Goal: Task Accomplishment & Management: Manage account settings

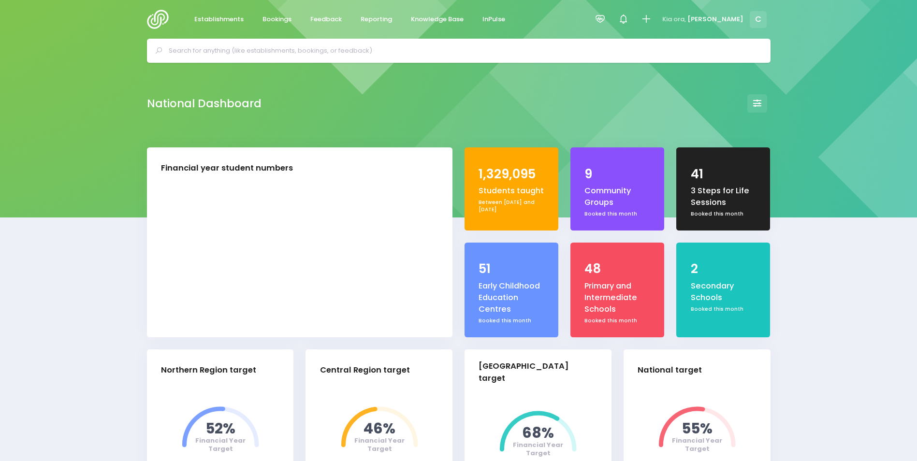
select select "5"
click at [270, 20] on span "Bookings" at bounding box center [276, 19] width 29 height 10
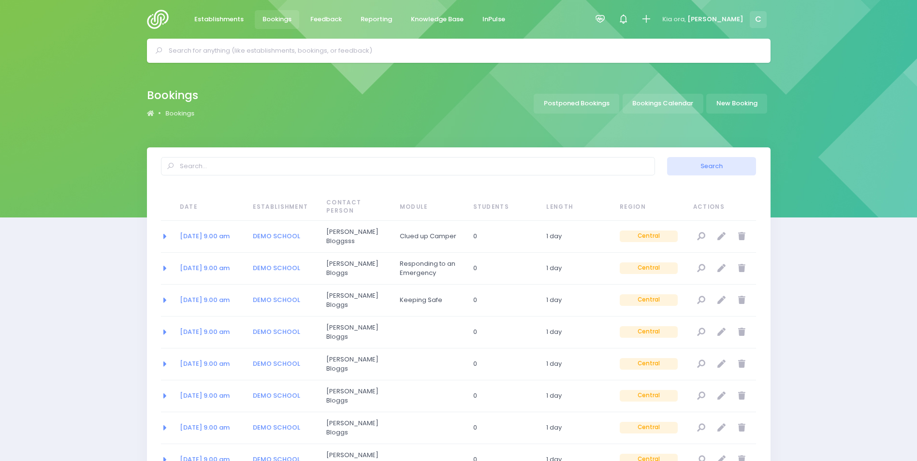
select select "20"
click at [270, 18] on span "Bookings" at bounding box center [276, 19] width 29 height 10
select select "20"
click at [659, 104] on link "Bookings Calendar" at bounding box center [662, 104] width 81 height 20
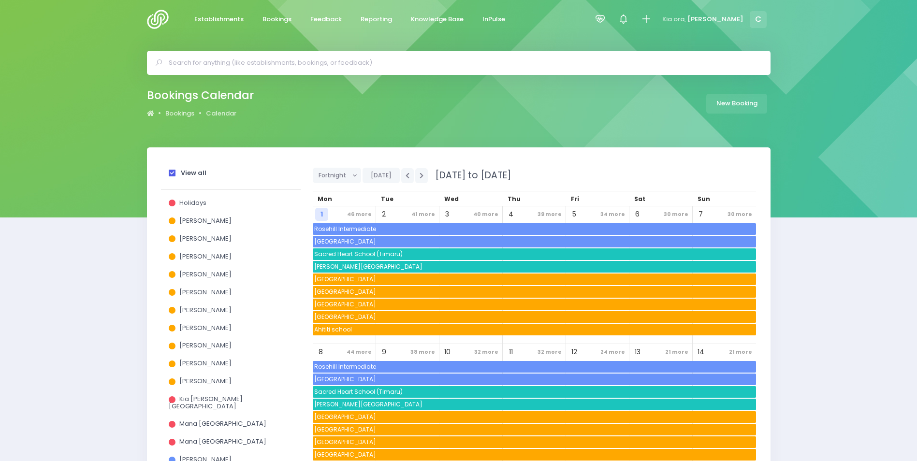
click at [171, 171] on span at bounding box center [172, 173] width 7 height 7
click at [0, 0] on input "View all" at bounding box center [0, 0] width 0 height 0
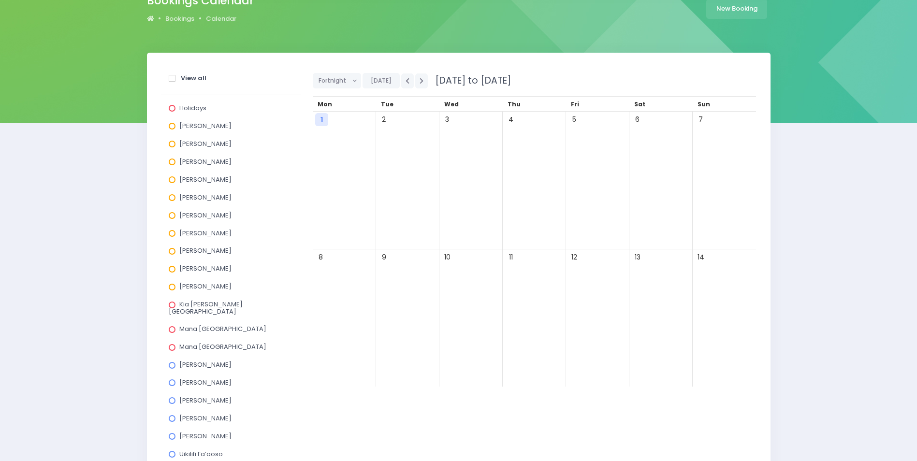
scroll to position [97, 0]
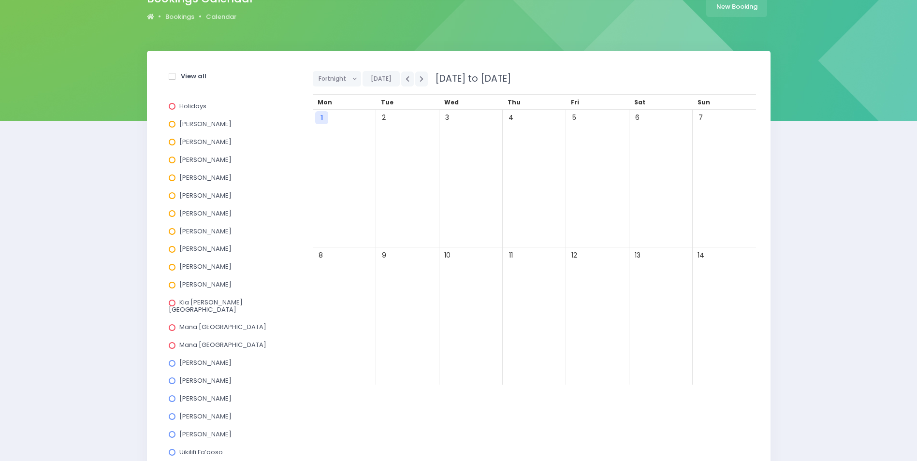
click at [172, 160] on span at bounding box center [172, 160] width 7 height 7
click at [0, 0] on input "Jel Pollock" at bounding box center [0, 0] width 0 height 0
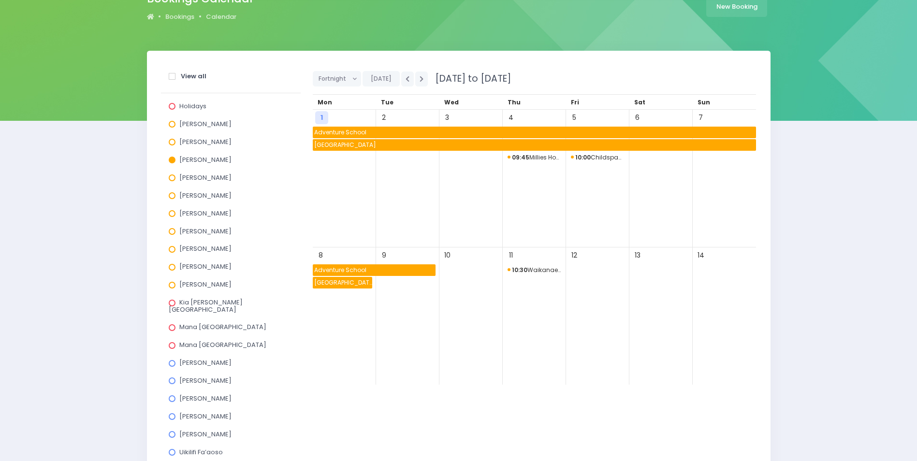
click at [380, 143] on span "Te Ra School" at bounding box center [534, 145] width 443 height 12
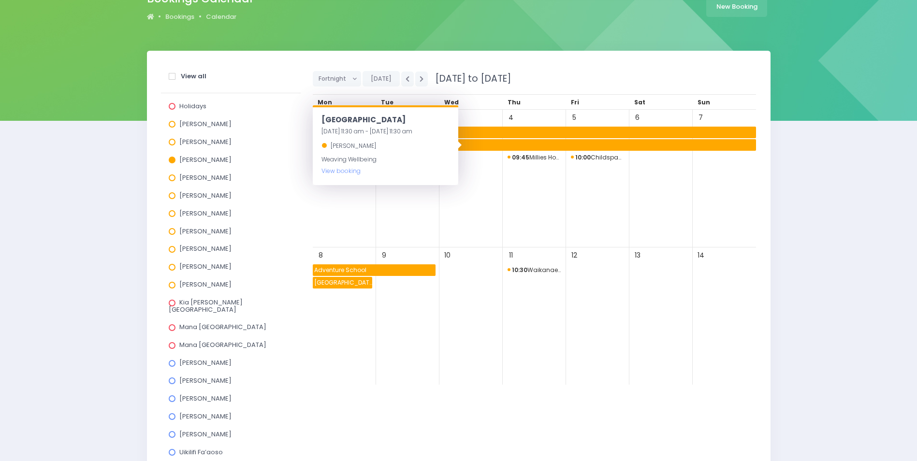
click at [527, 133] on span "Adventure School" at bounding box center [534, 133] width 443 height 12
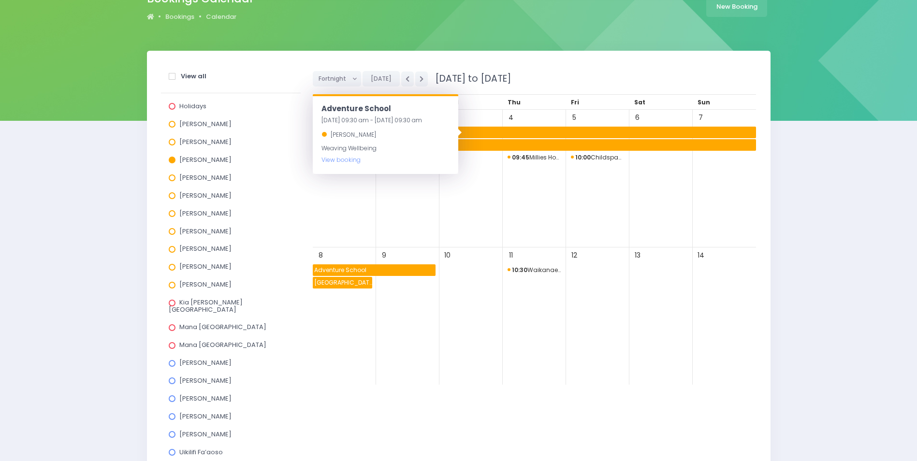
click at [526, 133] on span "Adventure School" at bounding box center [534, 133] width 443 height 12
click at [172, 158] on span at bounding box center [172, 160] width 7 height 7
click at [0, 0] on input "Jel Pollock" at bounding box center [0, 0] width 0 height 0
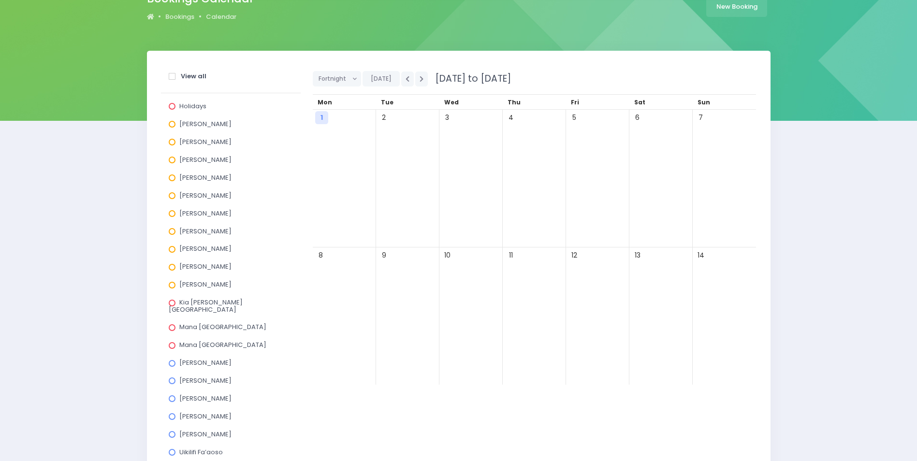
click at [171, 195] on span at bounding box center [172, 195] width 7 height 7
click at [0, 0] on input "Laurel Mitchell" at bounding box center [0, 0] width 0 height 0
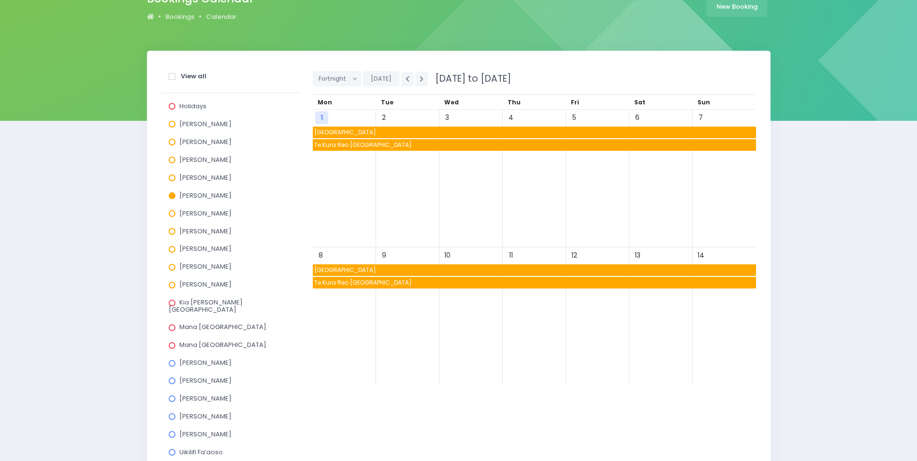
click at [410, 143] on span "Te Kura Reo Rua o Waikirikiri" at bounding box center [534, 145] width 443 height 12
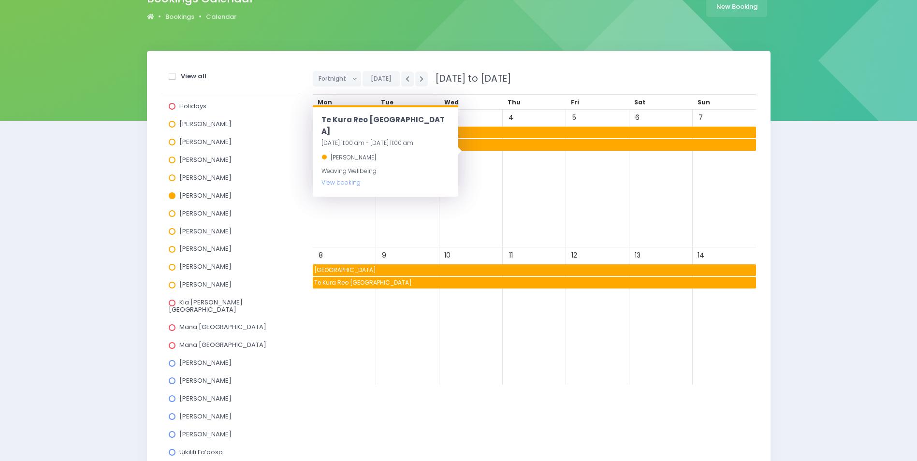
click at [506, 130] on span "Makauri School" at bounding box center [534, 133] width 443 height 12
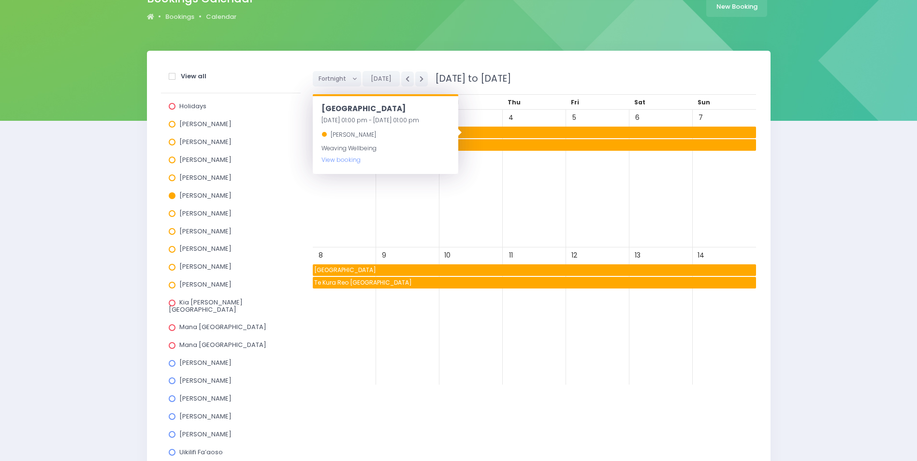
click at [489, 283] on span "Te Kura Reo Rua o Waikirikiri" at bounding box center [534, 283] width 443 height 12
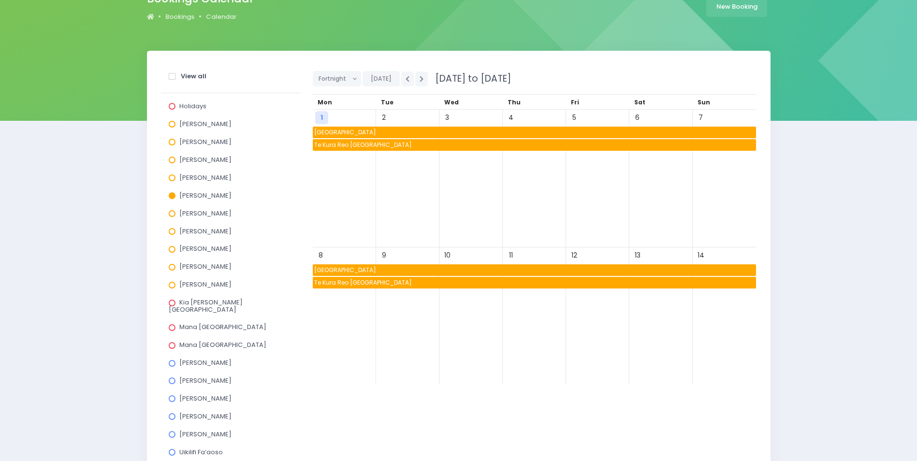
click at [171, 195] on span at bounding box center [172, 195] width 7 height 7
click at [0, 0] on input "Laurel Mitchell" at bounding box center [0, 0] width 0 height 0
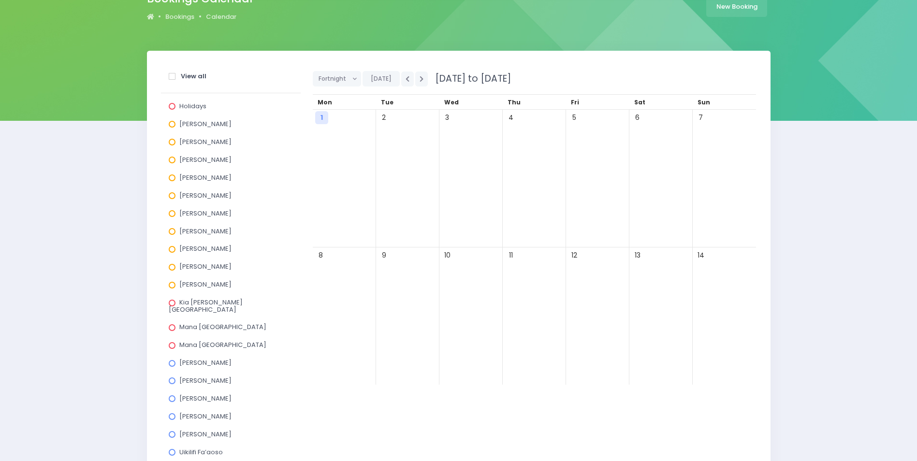
click at [174, 232] on span at bounding box center [172, 231] width 7 height 7
click at [0, 0] on input "Megan Lawton" at bounding box center [0, 0] width 0 height 0
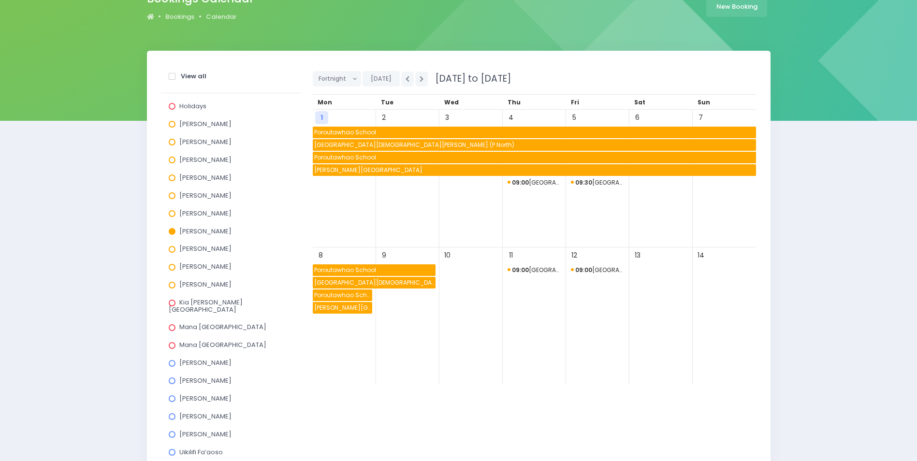
drag, startPoint x: 173, startPoint y: 229, endPoint x: 167, endPoint y: 241, distance: 13.2
click at [173, 230] on span at bounding box center [172, 231] width 7 height 7
click at [0, 0] on input "Megan Lawton" at bounding box center [0, 0] width 0 height 0
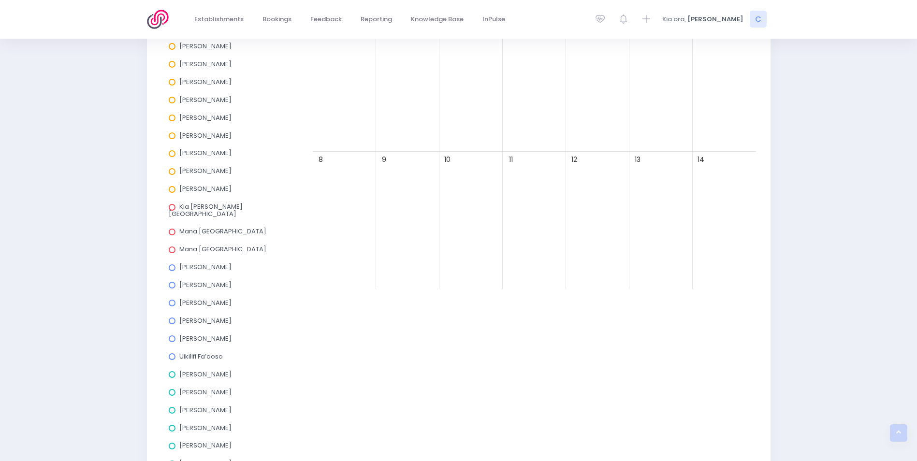
scroll to position [193, 0]
click at [177, 299] on label "Jo Harvey" at bounding box center [200, 302] width 63 height 7
click at [0, 0] on input "Jo Harvey" at bounding box center [0, 0] width 0 height 0
click at [414, 171] on span "Ngunguru School" at bounding box center [408, 174] width 181 height 12
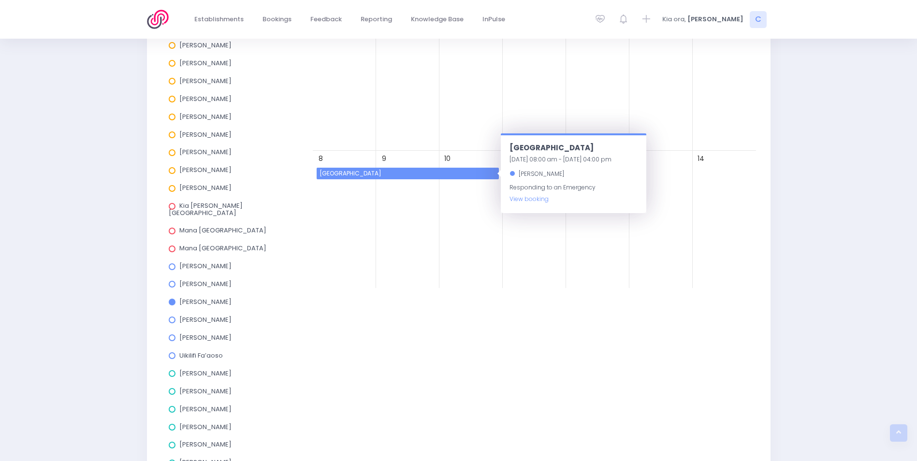
click at [415, 171] on span "Ngunguru School" at bounding box center [408, 174] width 181 height 12
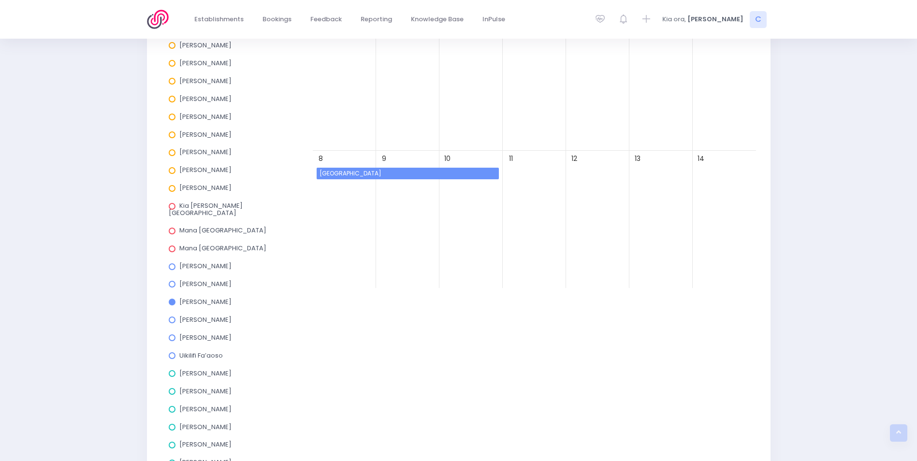
click at [435, 243] on div "9" at bounding box center [407, 220] width 63 height 138
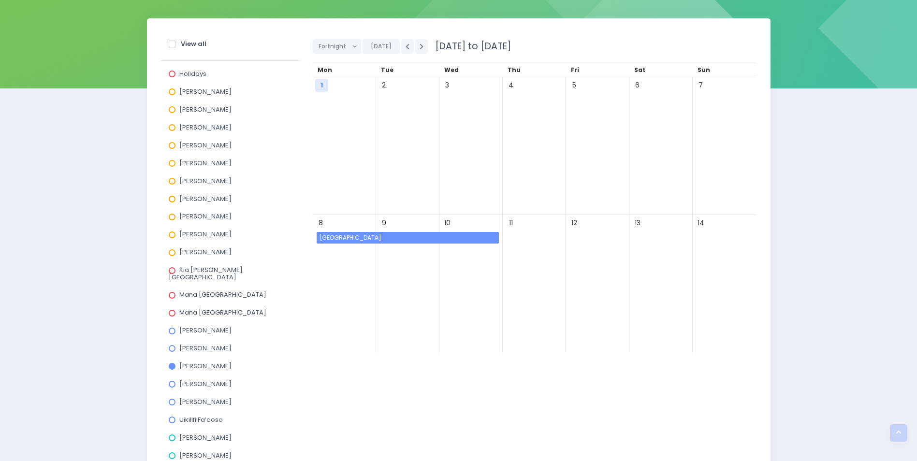
scroll to position [48, 0]
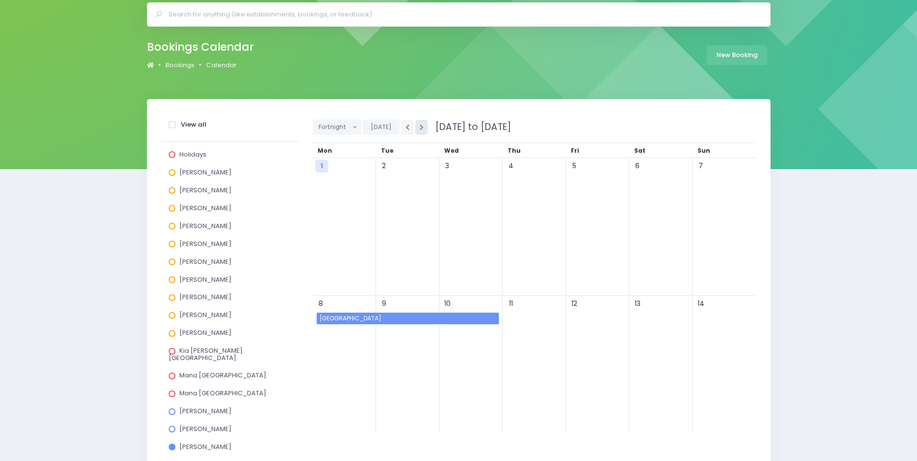
click at [420, 127] on icon "button" at bounding box center [421, 127] width 4 height 6
click at [405, 126] on icon "button" at bounding box center [407, 127] width 4 height 6
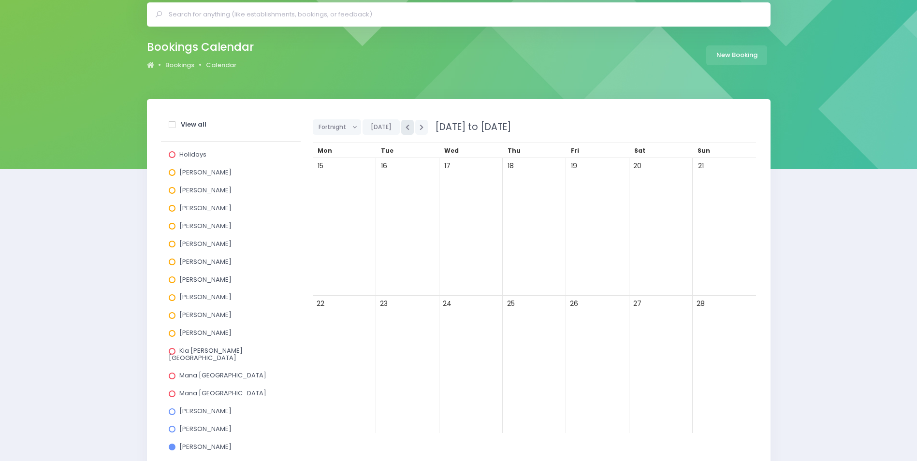
click at [405, 126] on icon "button" at bounding box center [407, 127] width 4 height 6
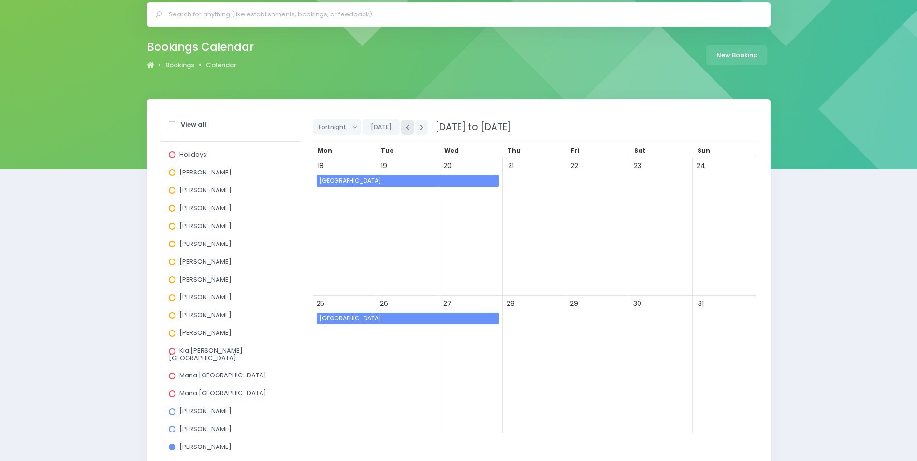
click at [405, 126] on icon "button" at bounding box center [407, 127] width 4 height 6
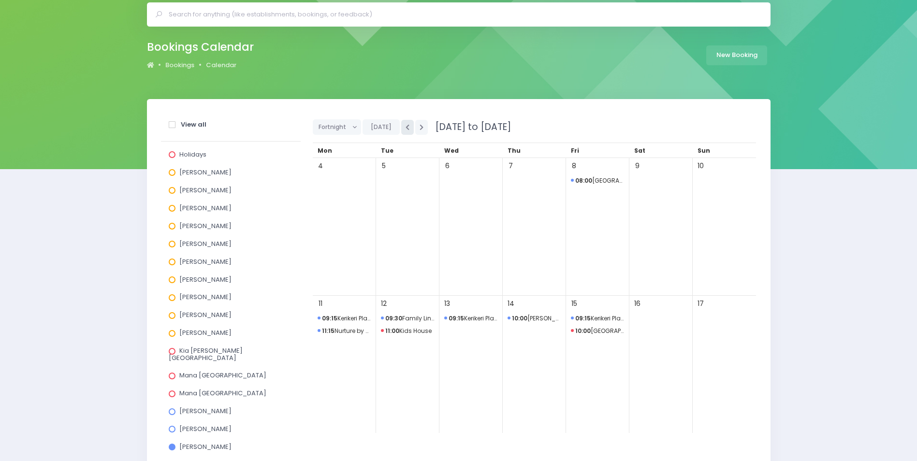
click at [405, 126] on icon "button" at bounding box center [407, 127] width 4 height 6
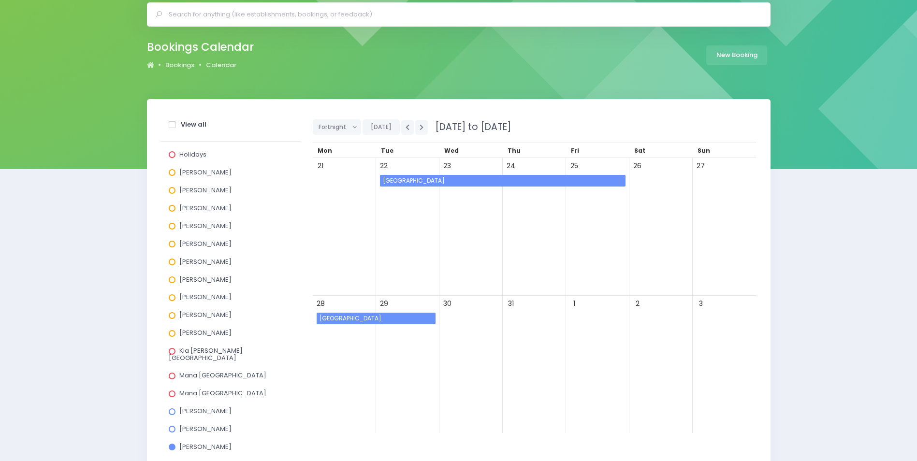
click at [494, 179] on span "Bream Bay College" at bounding box center [503, 181] width 244 height 12
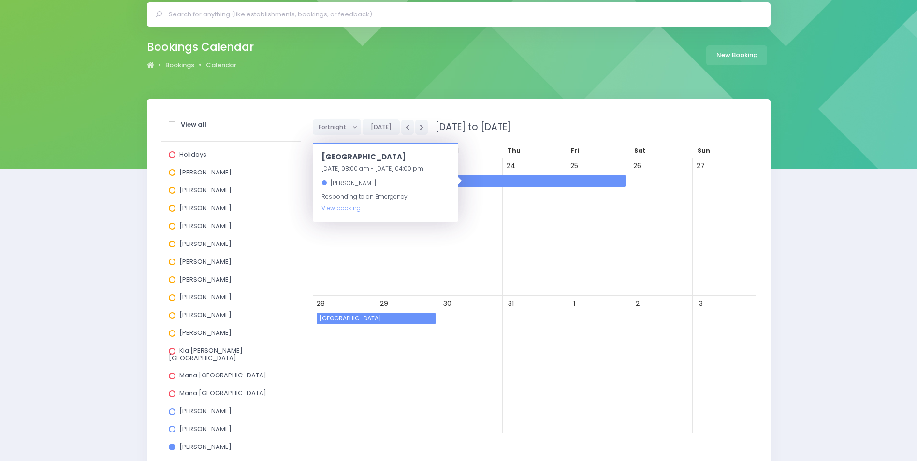
drag, startPoint x: 493, startPoint y: 179, endPoint x: 490, endPoint y: 174, distance: 6.1
click at [493, 180] on span "Bream Bay College" at bounding box center [503, 181] width 244 height 12
click at [407, 128] on icon "button" at bounding box center [407, 127] width 4 height 6
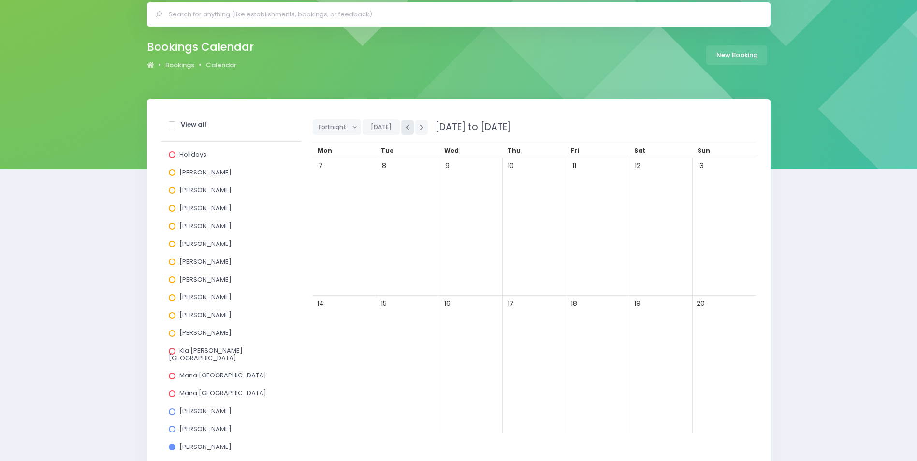
click at [406, 128] on icon "button" at bounding box center [407, 127] width 4 height 6
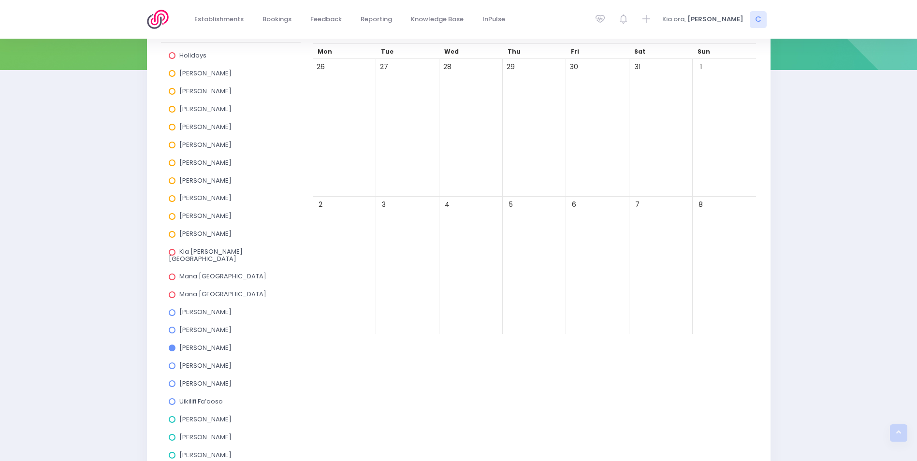
scroll to position [97, 0]
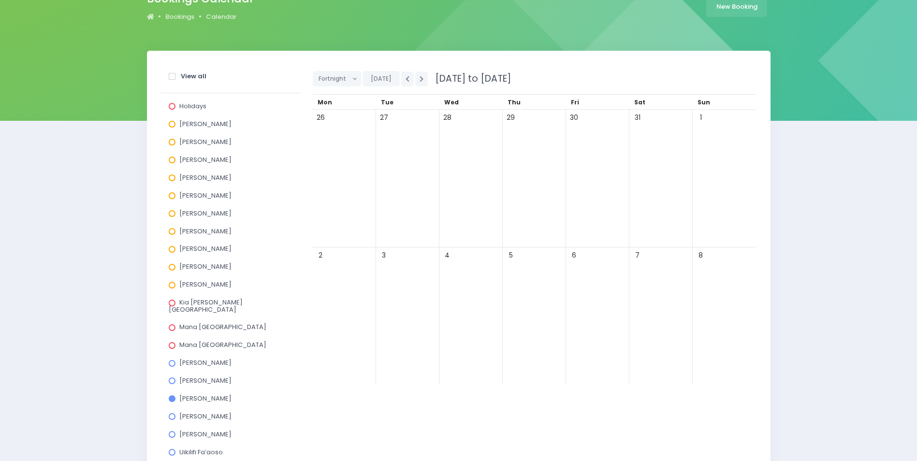
click at [173, 395] on span at bounding box center [172, 398] width 7 height 7
click at [0, 0] on input "Jo Harvey" at bounding box center [0, 0] width 0 height 0
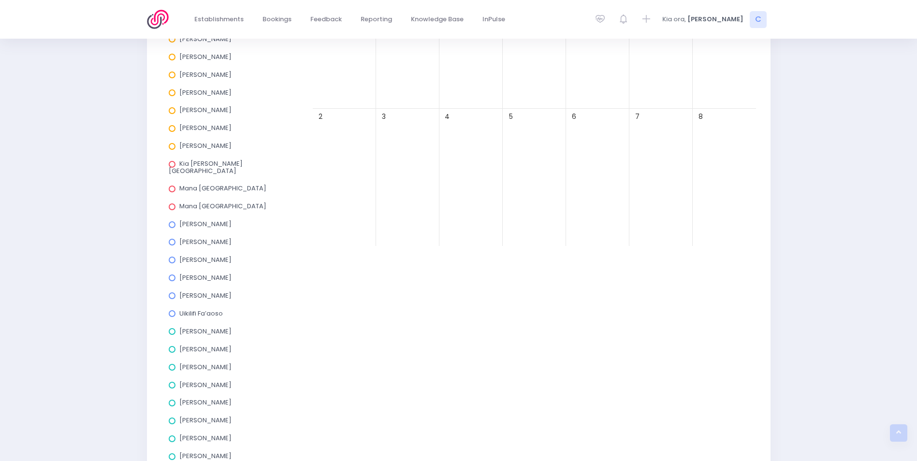
scroll to position [242, 0]
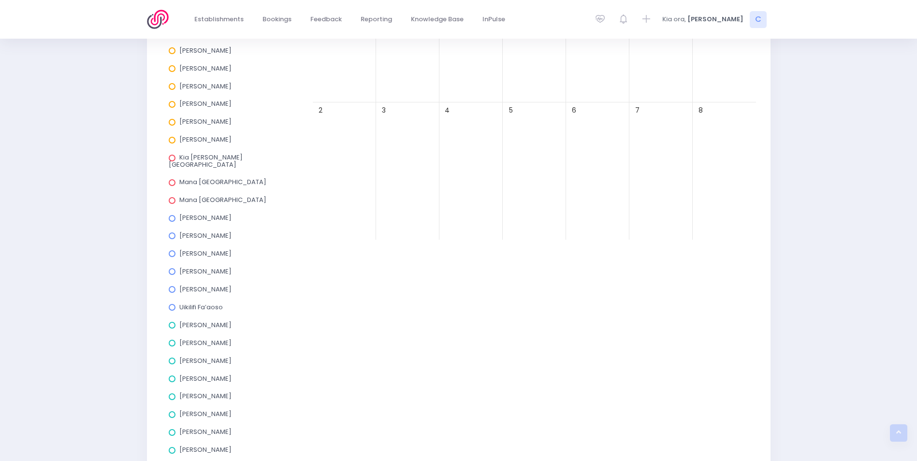
click at [172, 322] on span at bounding box center [172, 325] width 7 height 7
click at [0, 0] on input "Amy Lucas" at bounding box center [0, 0] width 0 height 0
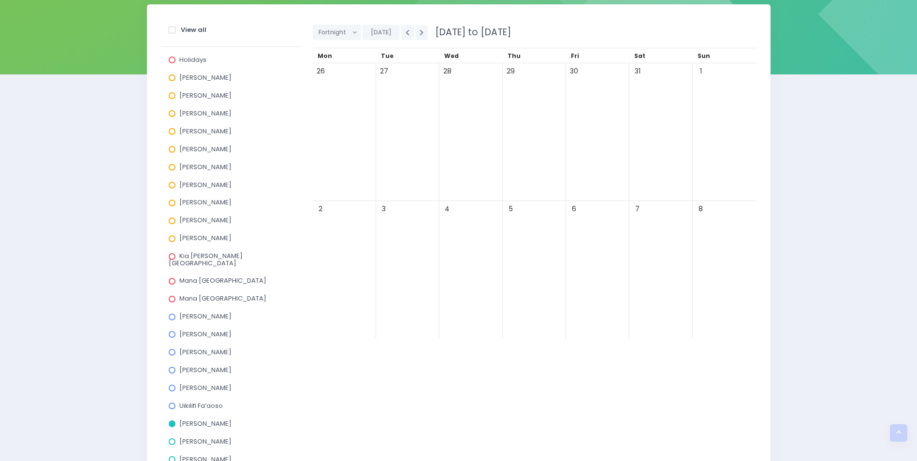
scroll to position [48, 0]
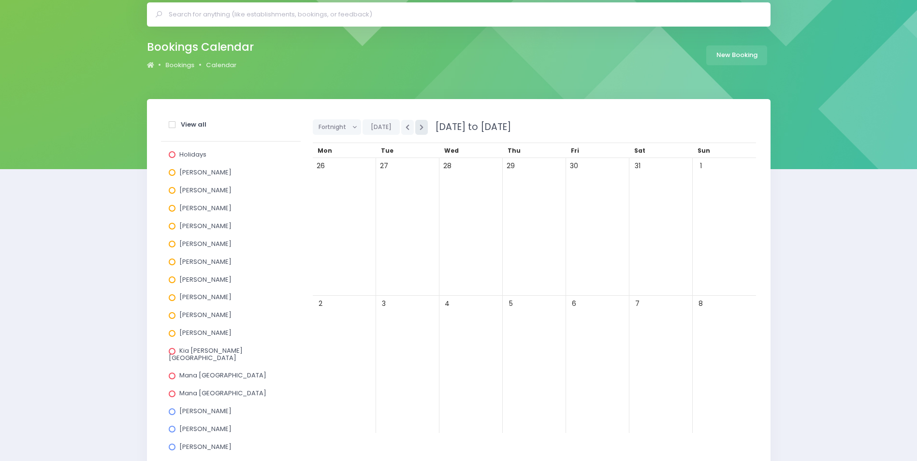
click at [416, 125] on button "button" at bounding box center [421, 127] width 13 height 15
click at [417, 125] on button "button" at bounding box center [421, 127] width 13 height 15
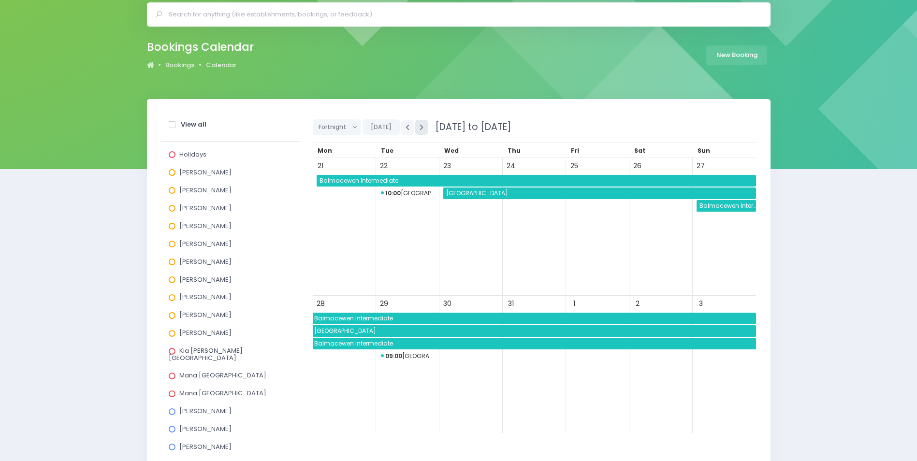
click at [419, 125] on icon "button" at bounding box center [421, 127] width 4 height 6
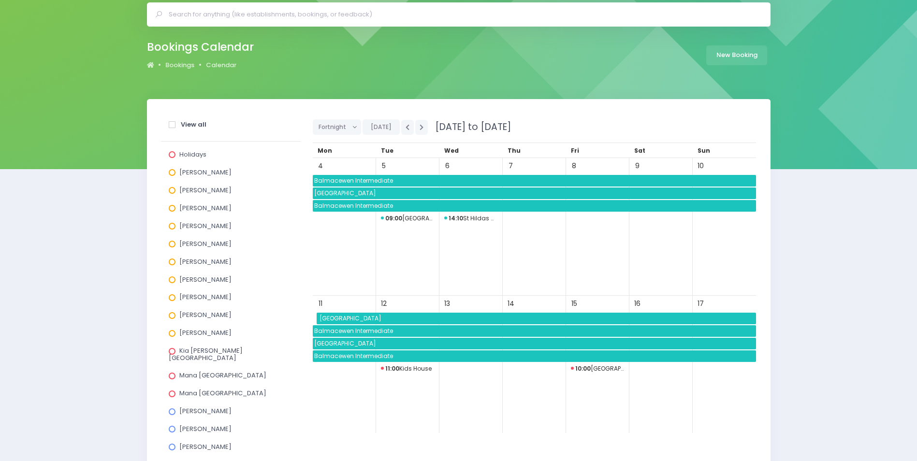
click at [436, 205] on span "Balmacewen Intermediate" at bounding box center [534, 206] width 443 height 12
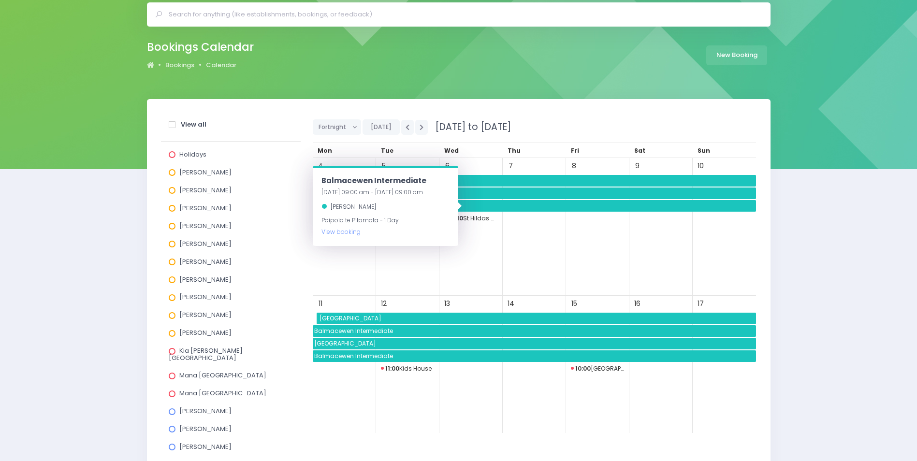
click at [477, 195] on span "Bayfield High School" at bounding box center [534, 193] width 443 height 12
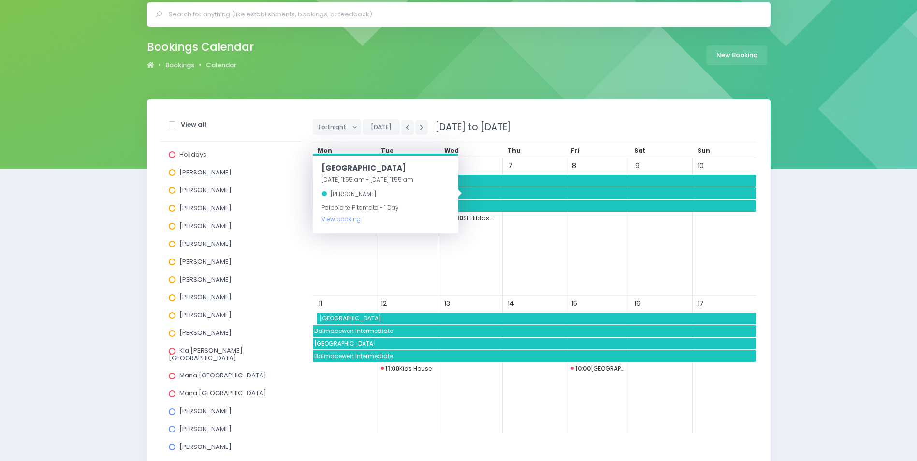
click at [508, 178] on span "Balmacewen Intermediate" at bounding box center [534, 181] width 443 height 12
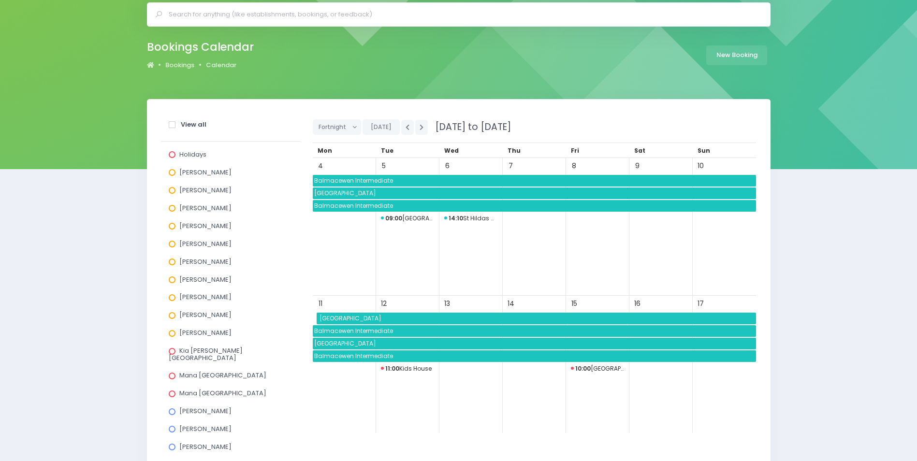
click at [493, 317] on span "Trinity Catholic College" at bounding box center [537, 319] width 438 height 12
click at [509, 357] on span "Balmacewen Intermediate" at bounding box center [534, 356] width 443 height 12
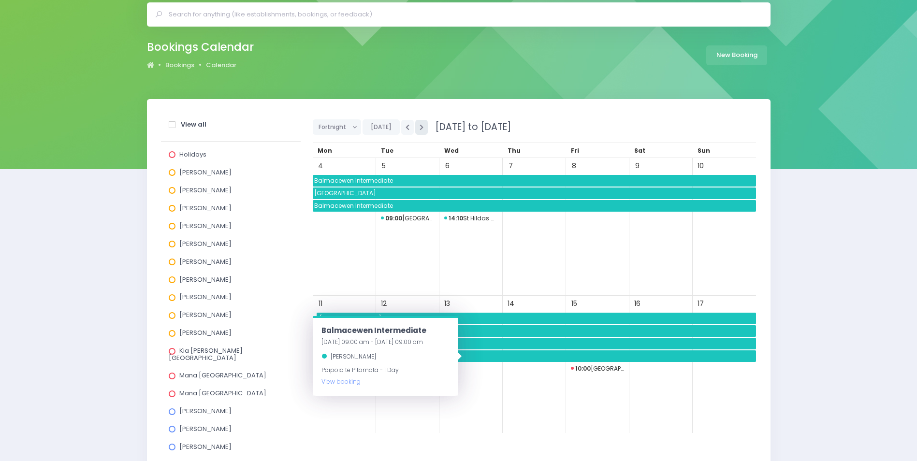
click at [422, 126] on button "button" at bounding box center [421, 127] width 13 height 15
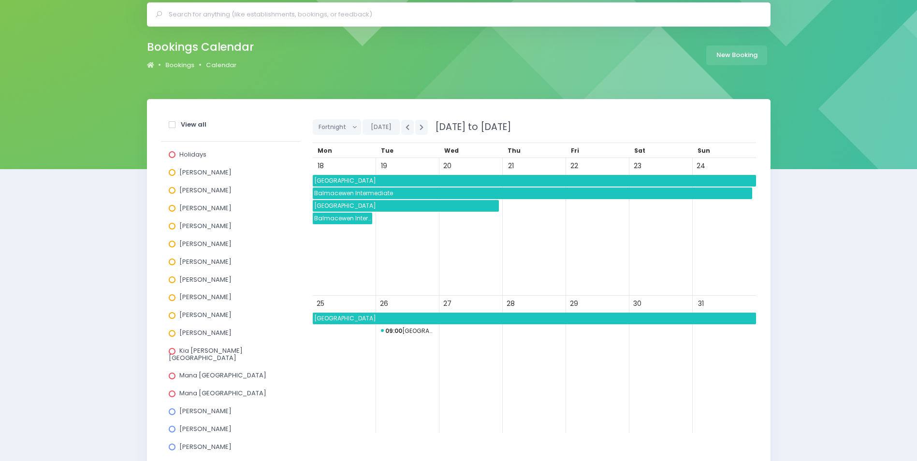
click at [325, 219] on span "Balmacewen Intermediate" at bounding box center [342, 219] width 59 height 12
click at [334, 206] on span "Bayfield High School" at bounding box center [406, 206] width 186 height 12
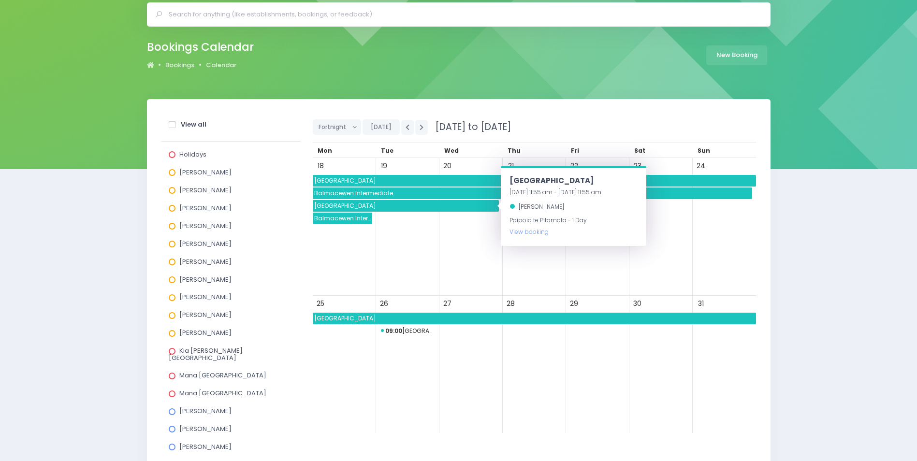
click at [334, 197] on span "Balmacewen Intermediate" at bounding box center [532, 193] width 439 height 12
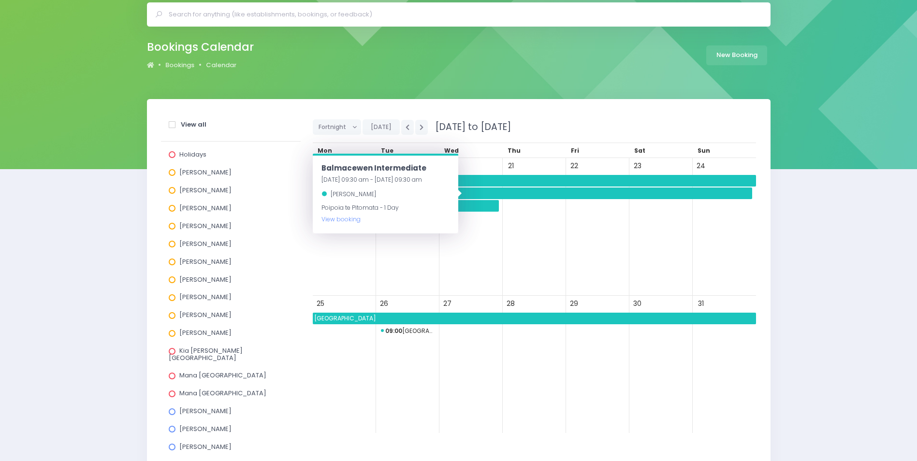
click at [466, 239] on div "20" at bounding box center [470, 227] width 63 height 138
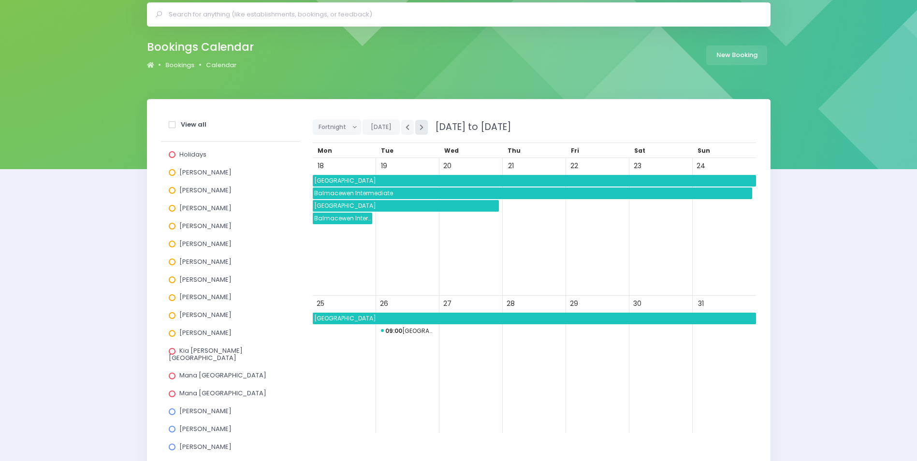
click at [420, 126] on icon "button" at bounding box center [421, 127] width 4 height 6
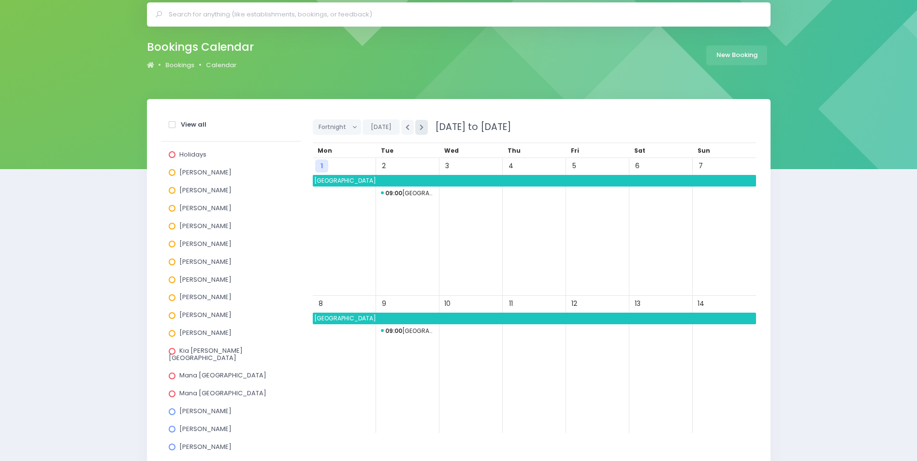
click at [420, 126] on icon "button" at bounding box center [421, 127] width 4 height 6
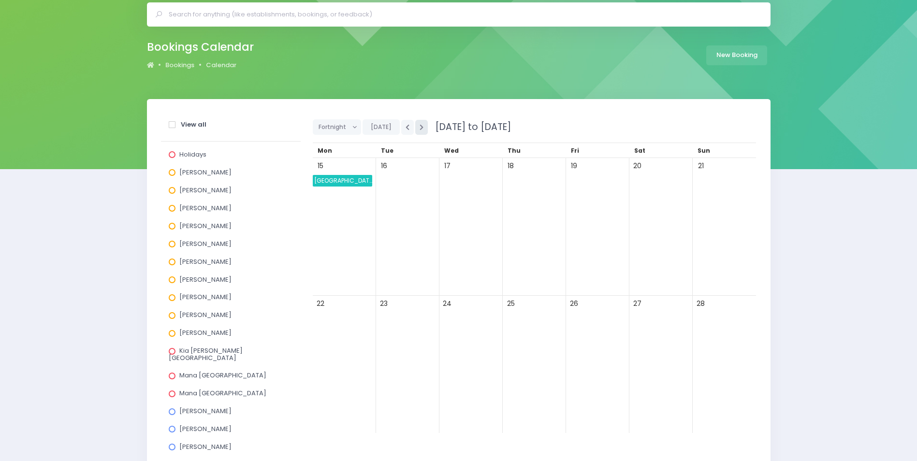
click at [420, 126] on icon "button" at bounding box center [421, 127] width 4 height 6
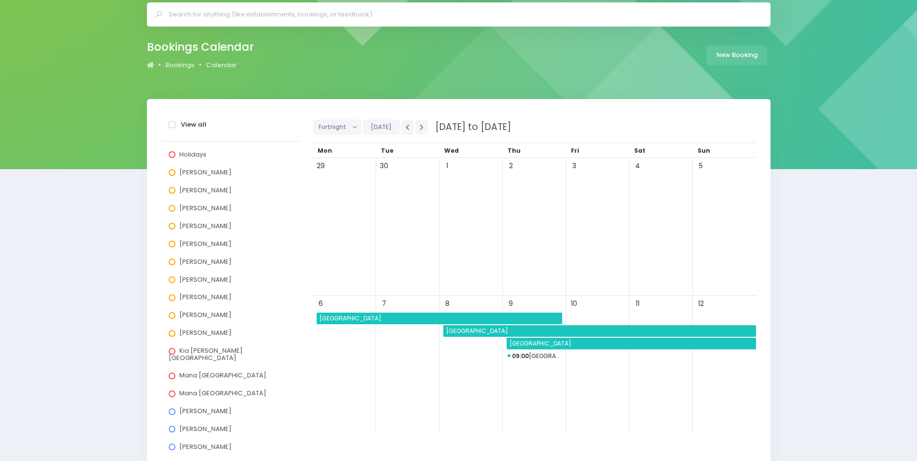
click at [386, 316] on span "East Taieri School" at bounding box center [440, 319] width 244 height 12
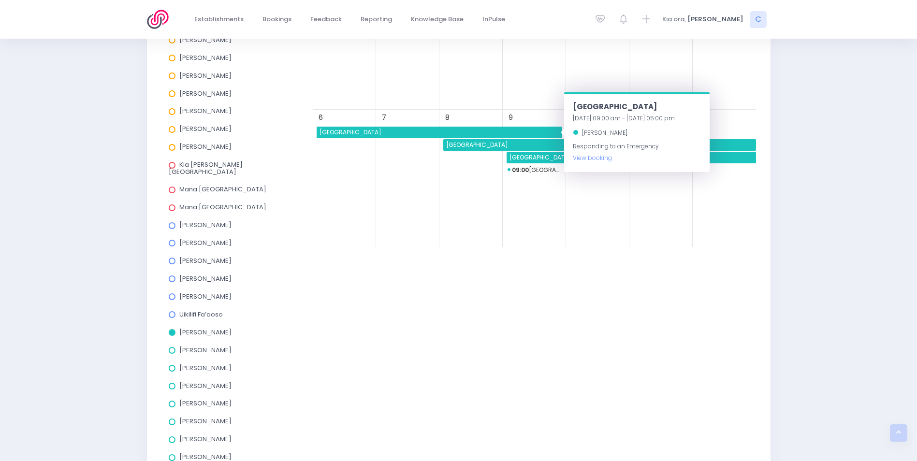
scroll to position [242, 0]
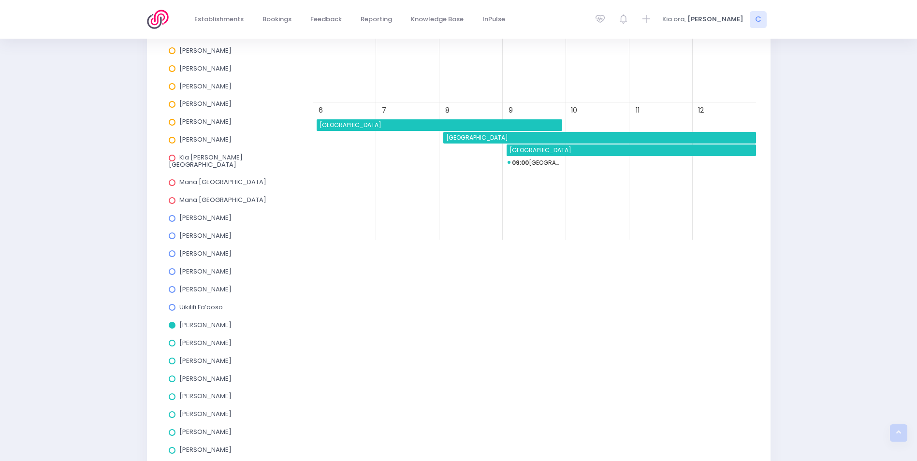
click at [172, 322] on span at bounding box center [172, 325] width 7 height 7
click at [0, 0] on input "Amy Lucas" at bounding box center [0, 0] width 0 height 0
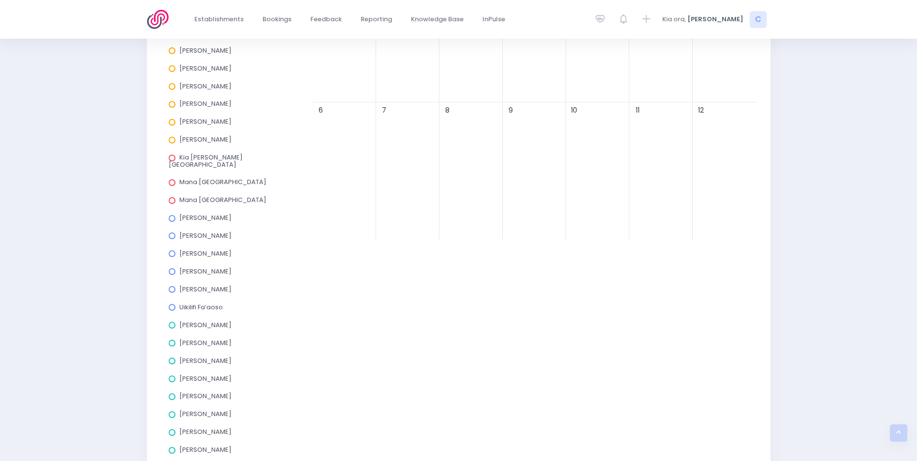
click at [172, 340] on span at bounding box center [172, 343] width 7 height 7
click at [0, 0] on input "Charlie Palmer" at bounding box center [0, 0] width 0 height 0
click at [467, 138] on span "Arrowtown School" at bounding box center [439, 138] width 117 height 12
click at [337, 125] on span "St Joseph's (Queenstown)" at bounding box center [376, 125] width 117 height 12
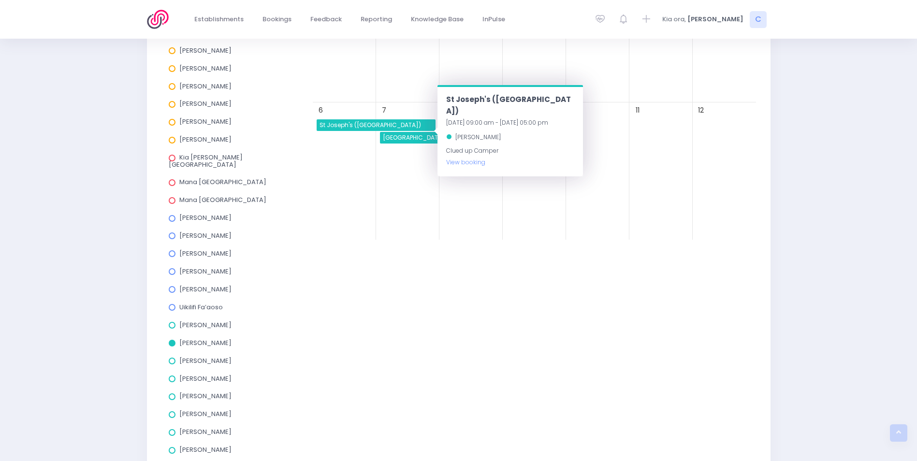
click at [172, 340] on label "Charlie Palmer" at bounding box center [200, 343] width 63 height 7
click at [0, 0] on input "Charlie Palmer" at bounding box center [0, 0] width 0 height 0
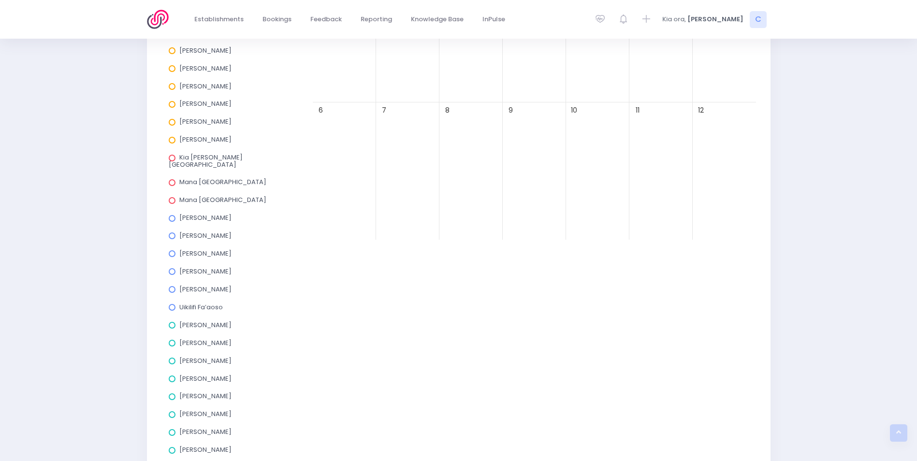
click at [173, 358] on span at bounding box center [172, 361] width 7 height 7
click at [0, 0] on input "Elysse Renouf" at bounding box center [0, 0] width 0 height 0
click at [411, 129] on span "Weedons School" at bounding box center [439, 125] width 117 height 12
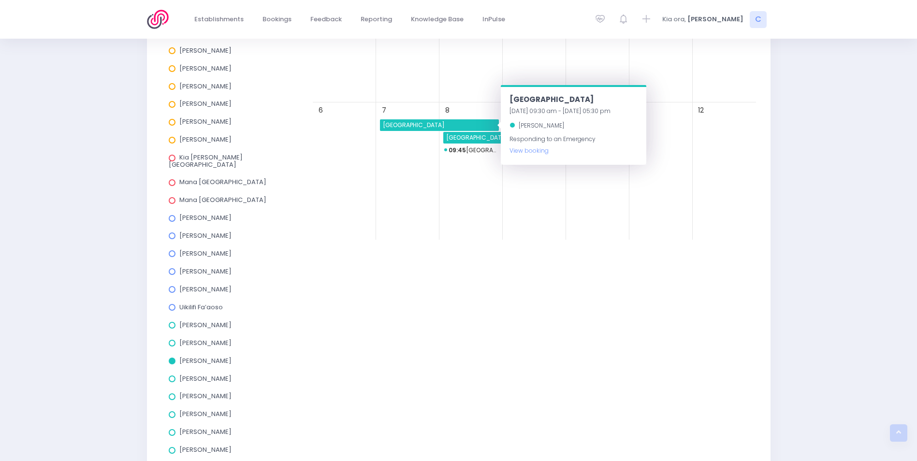
click at [455, 134] on span "Weedons School" at bounding box center [502, 138] width 117 height 12
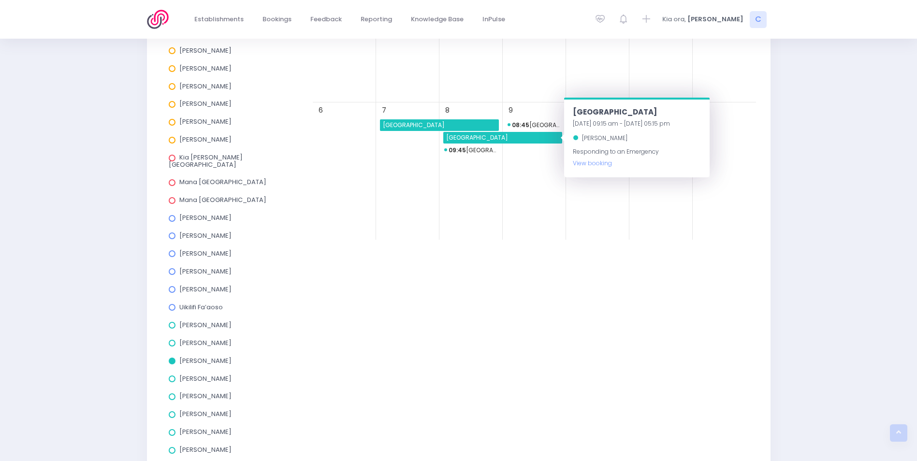
click at [465, 143] on span "Weedons School" at bounding box center [502, 138] width 117 height 12
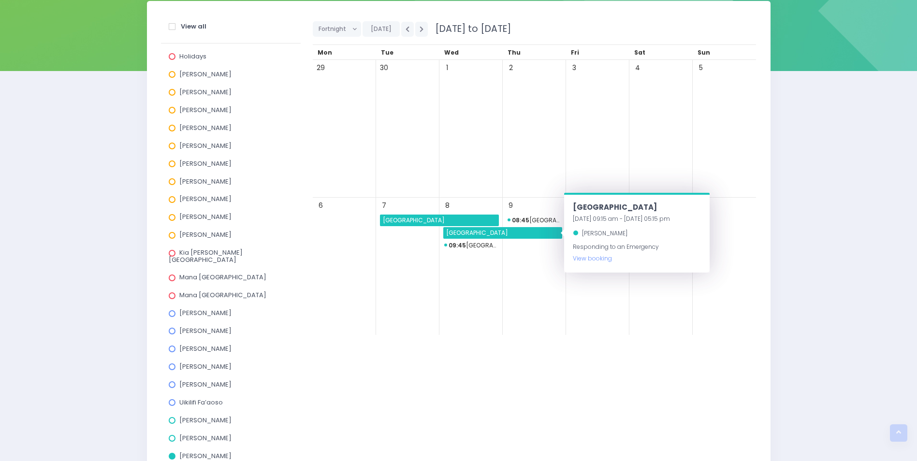
scroll to position [48, 0]
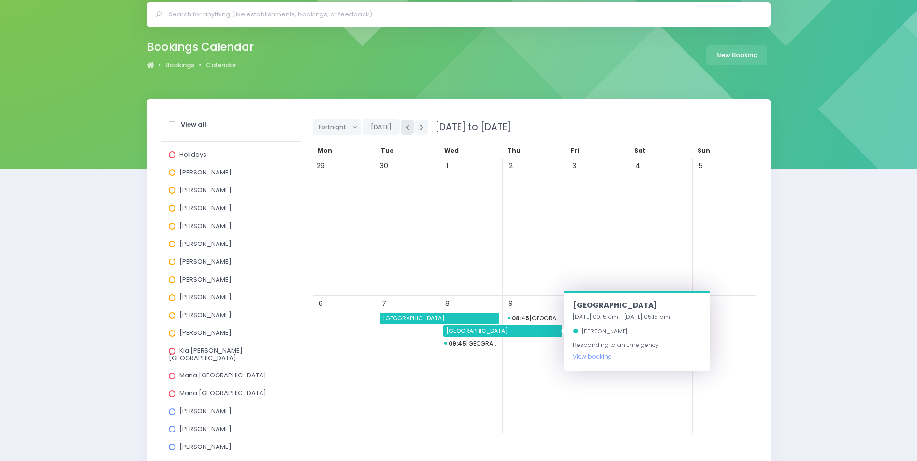
click at [405, 129] on icon "button" at bounding box center [407, 127] width 4 height 6
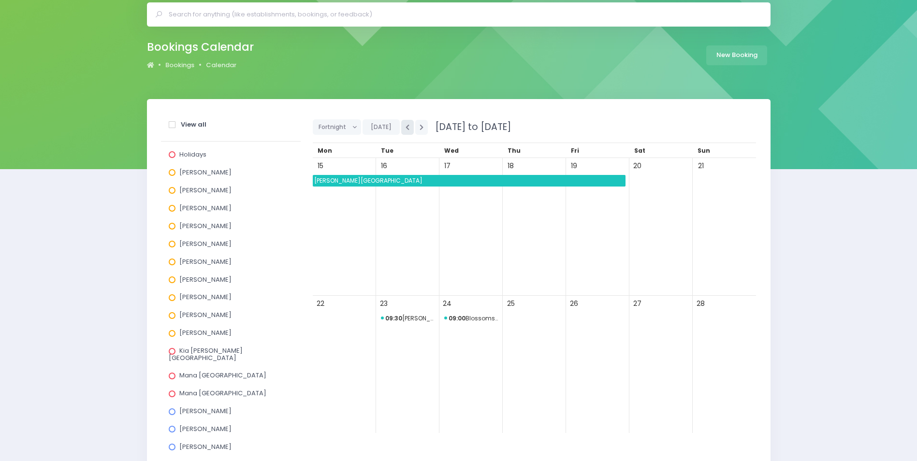
click at [405, 128] on icon "button" at bounding box center [407, 127] width 4 height 6
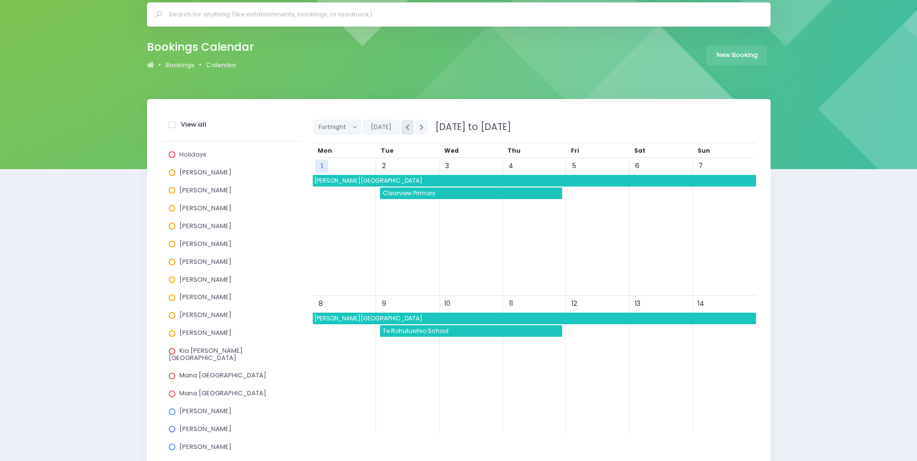
click at [405, 128] on icon "button" at bounding box center [407, 127] width 4 height 6
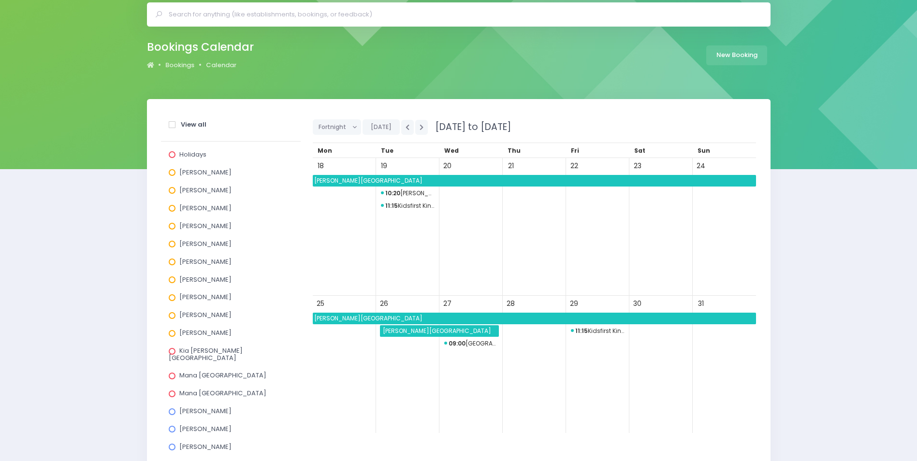
click at [399, 180] on span "Burnham School" at bounding box center [534, 181] width 443 height 12
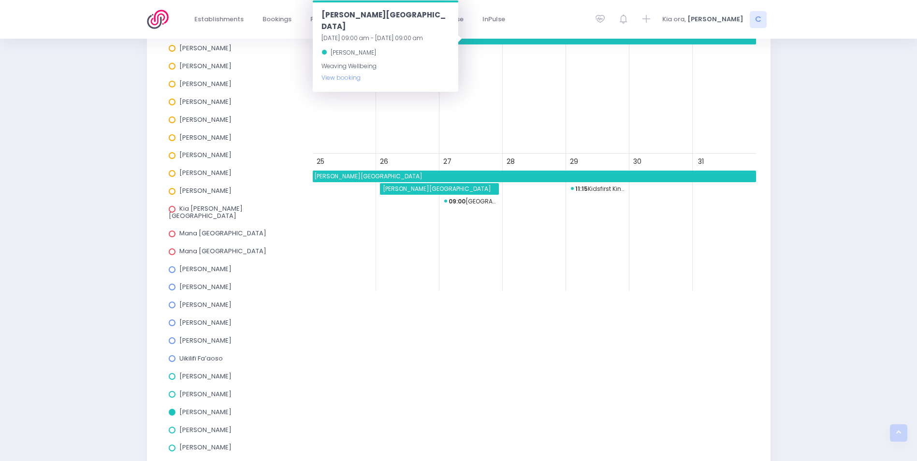
scroll to position [193, 0]
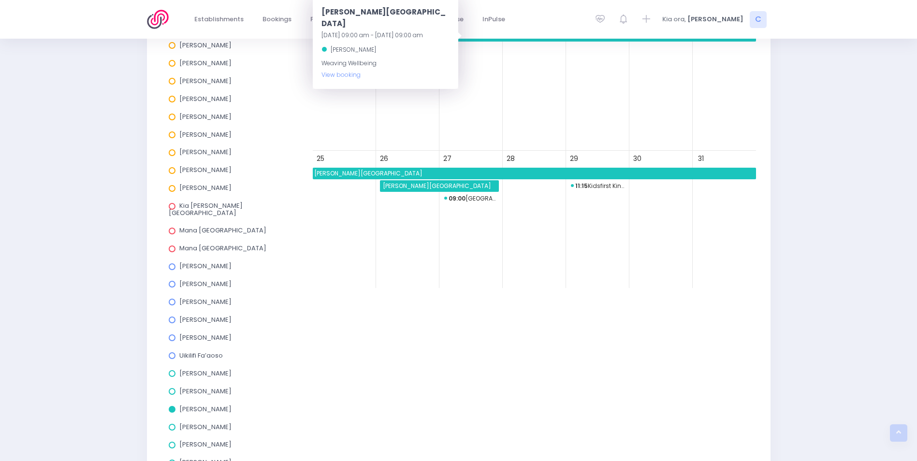
drag, startPoint x: 174, startPoint y: 401, endPoint x: 171, endPoint y: 412, distance: 10.6
click at [174, 406] on span at bounding box center [172, 409] width 7 height 7
click at [0, 0] on input "Elysse Renouf" at bounding box center [0, 0] width 0 height 0
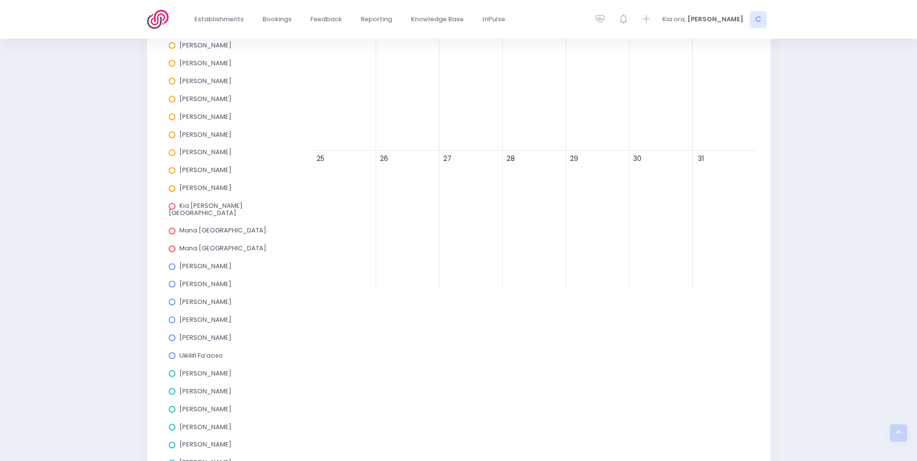
click at [173, 424] on span at bounding box center [172, 427] width 7 height 7
click at [0, 0] on input "Kathryn Halstead" at bounding box center [0, 0] width 0 height 0
click at [405, 171] on span "Springlands School" at bounding box center [408, 174] width 181 height 12
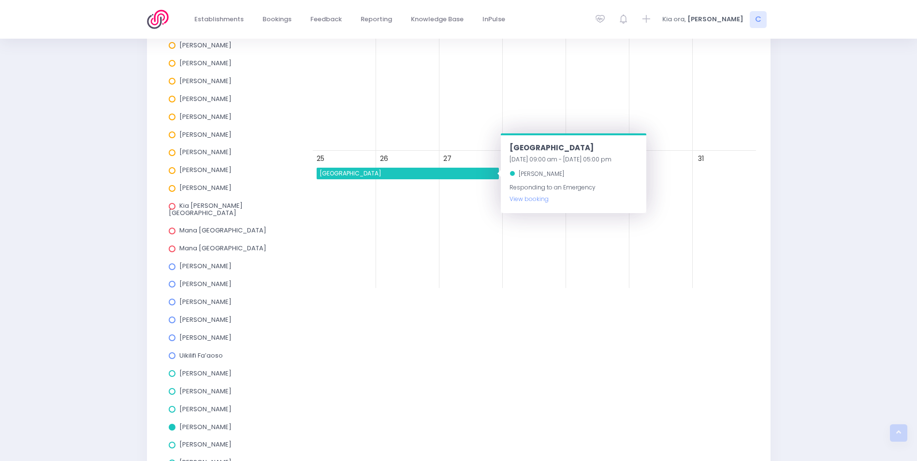
click at [398, 198] on div "26" at bounding box center [407, 220] width 63 height 138
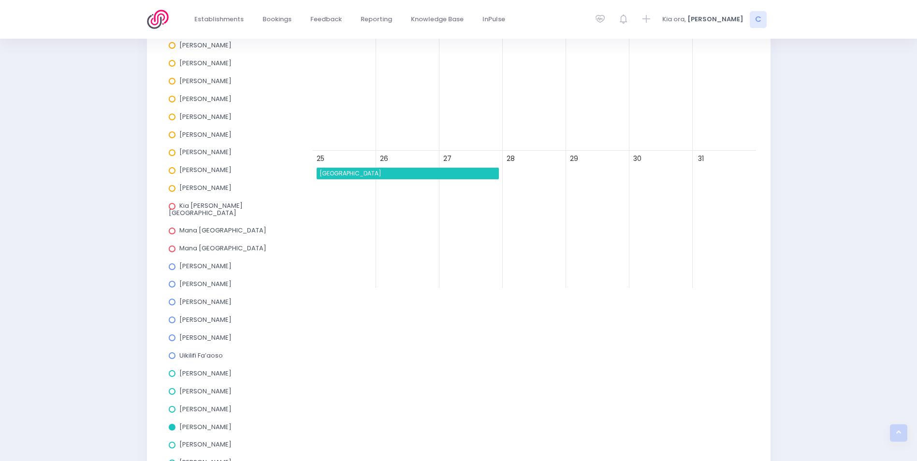
click at [174, 424] on span at bounding box center [172, 427] width 7 height 7
click at [0, 0] on input "Kathryn Halstead" at bounding box center [0, 0] width 0 height 0
click at [172, 442] on span at bounding box center [172, 445] width 7 height 7
click at [0, 0] on input "Kym Inwood" at bounding box center [0, 0] width 0 height 0
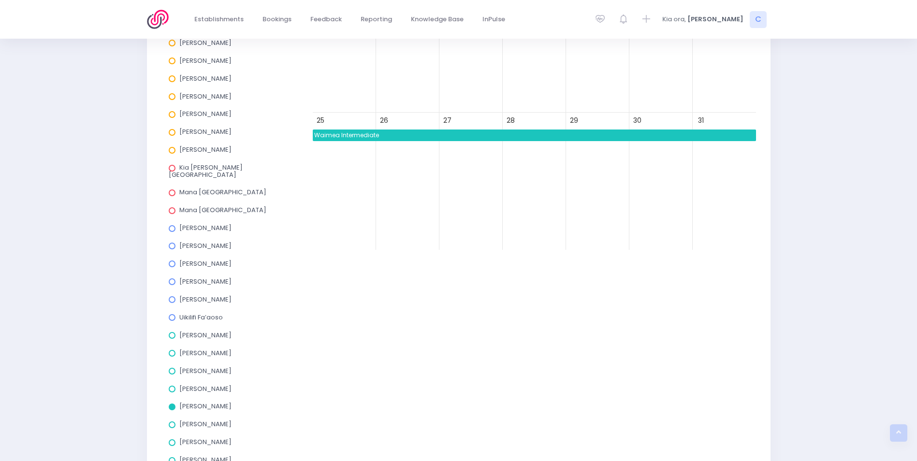
scroll to position [290, 0]
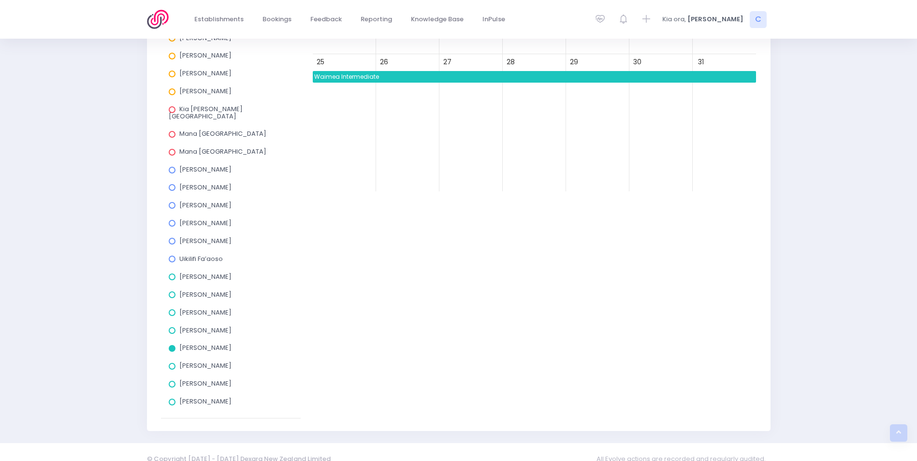
click at [455, 76] on span "Waimea Intermediate" at bounding box center [534, 77] width 443 height 12
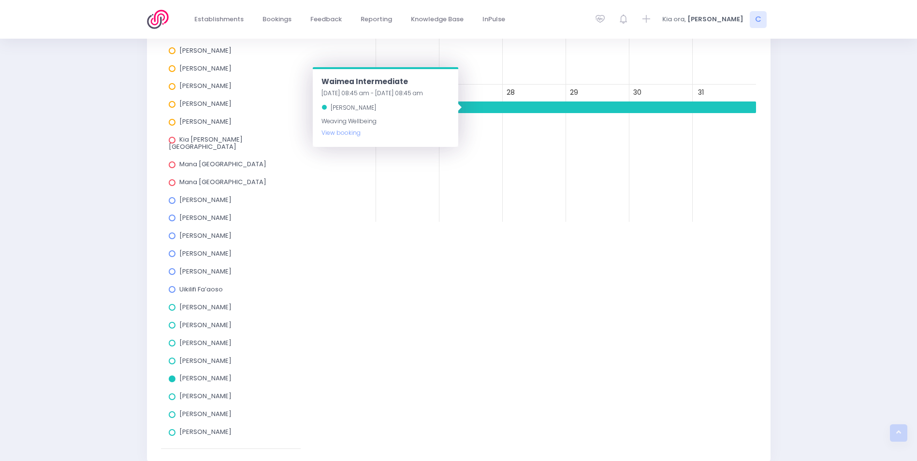
scroll to position [145, 0]
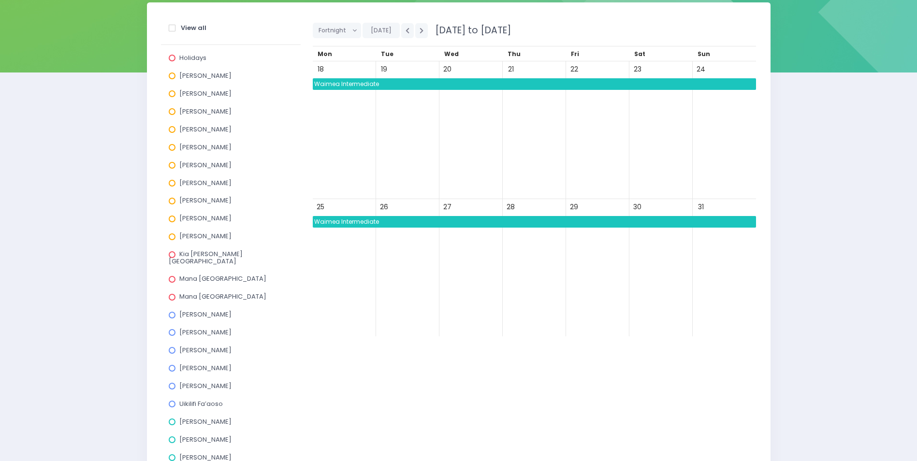
click at [497, 126] on div "20" at bounding box center [470, 130] width 63 height 138
click at [419, 32] on icon "button" at bounding box center [421, 31] width 4 height 6
click at [451, 237] on span "Parklands School (Motueka)" at bounding box center [408, 235] width 181 height 12
click at [453, 237] on span "Parklands School (Motueka)" at bounding box center [408, 235] width 181 height 12
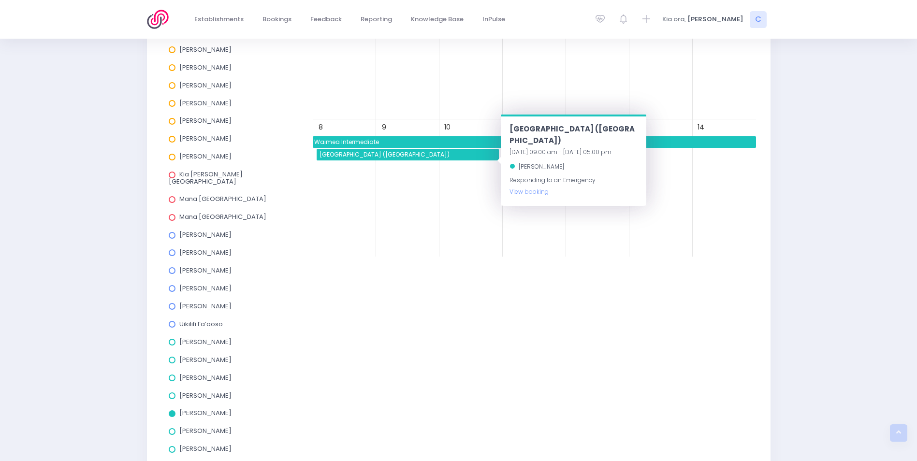
scroll to position [242, 0]
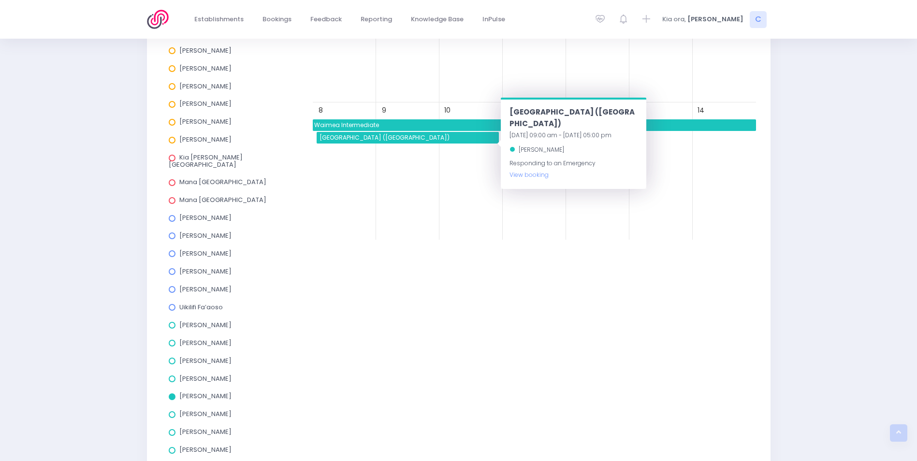
click at [176, 393] on label "Kym Inwood" at bounding box center [200, 396] width 63 height 7
click at [0, 0] on input "Kym Inwood" at bounding box center [0, 0] width 0 height 0
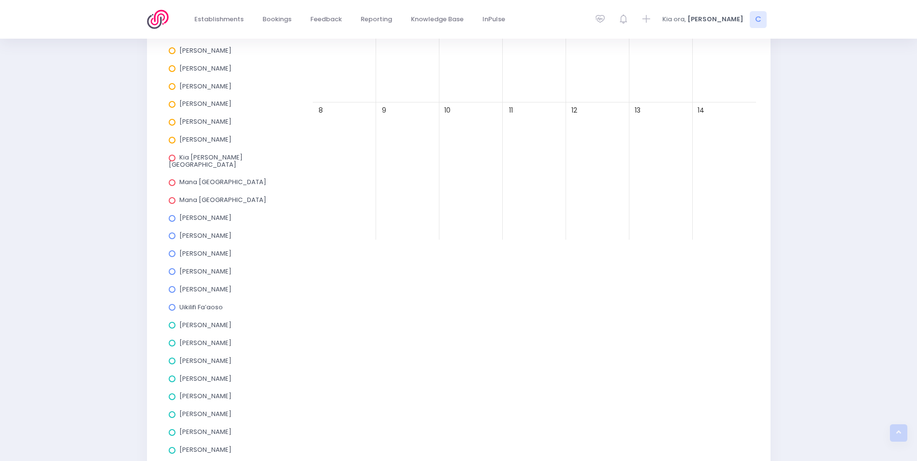
click at [172, 411] on span at bounding box center [172, 414] width 7 height 7
click at [0, 0] on input "Megan Holden" at bounding box center [0, 0] width 0 height 0
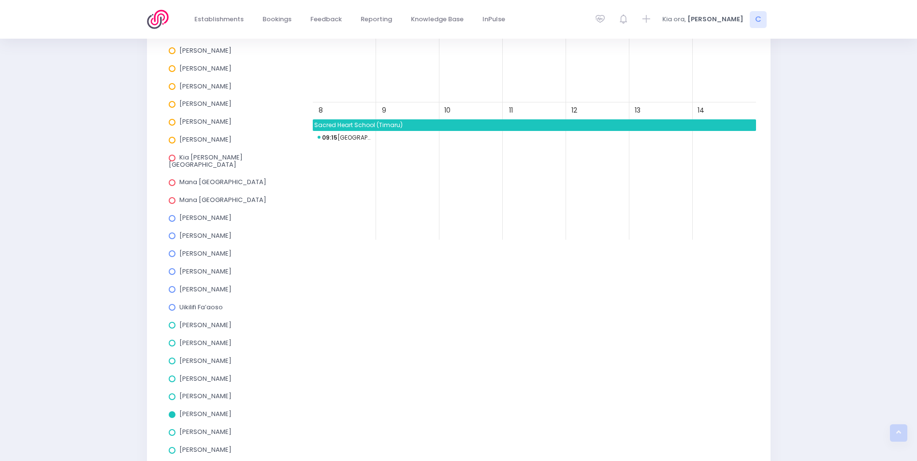
click at [444, 125] on span "Sacred Heart School (Timaru)" at bounding box center [534, 125] width 443 height 12
click at [491, 150] on div "10" at bounding box center [470, 171] width 63 height 138
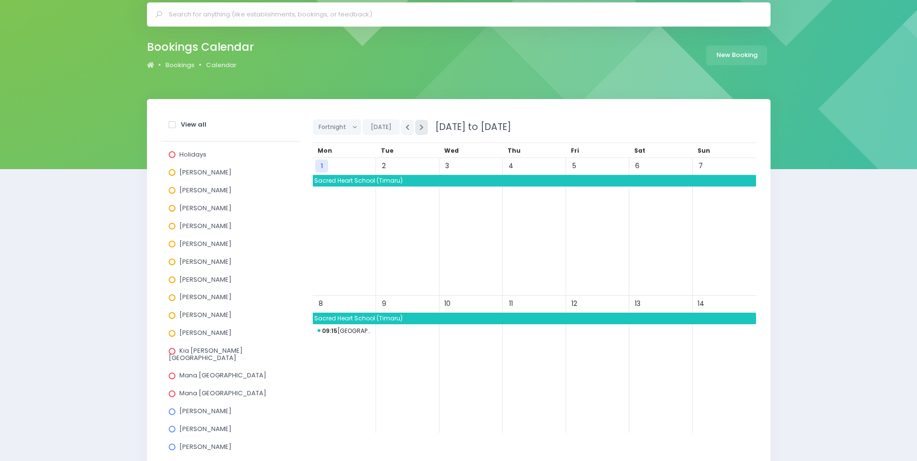
click at [420, 128] on icon "button" at bounding box center [421, 127] width 4 height 6
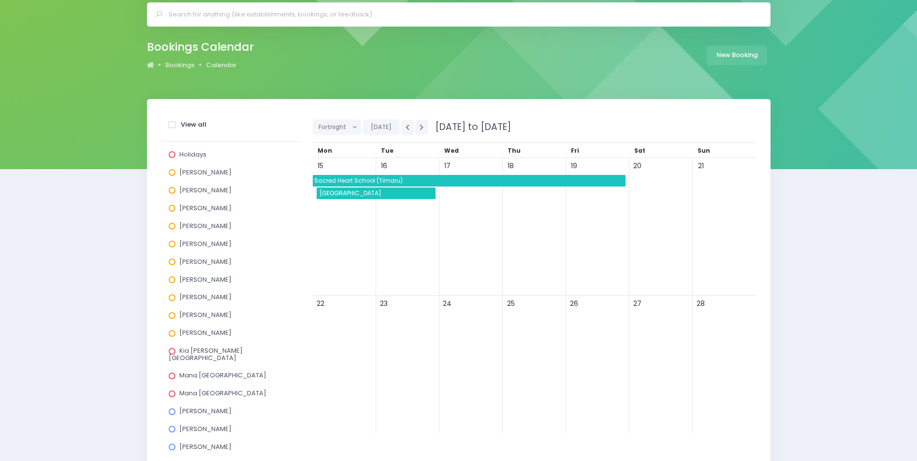
click at [403, 195] on span "Fenwick School" at bounding box center [376, 193] width 117 height 12
click at [406, 193] on span "Fenwick School" at bounding box center [376, 193] width 117 height 12
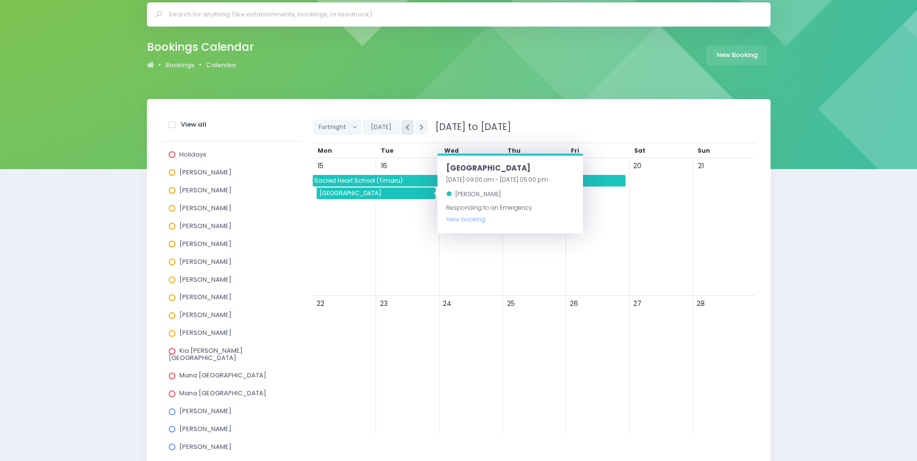
click at [405, 124] on icon "button" at bounding box center [407, 127] width 4 height 6
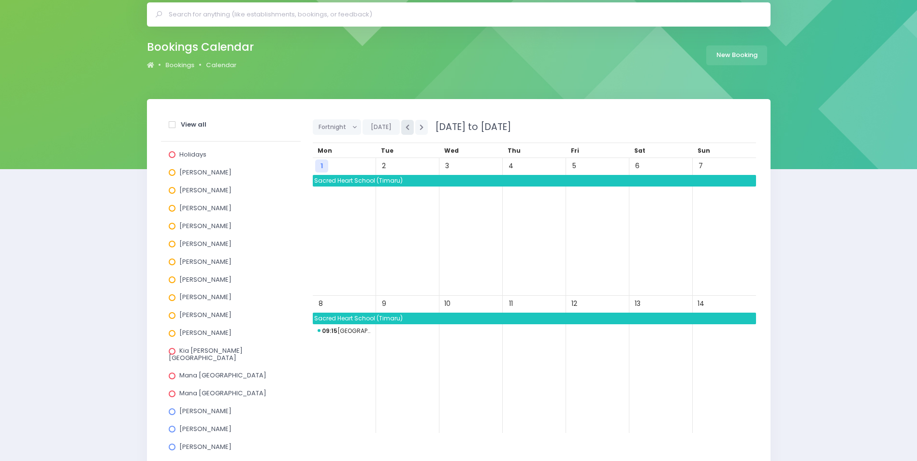
click at [405, 124] on icon "button" at bounding box center [407, 127] width 4 height 6
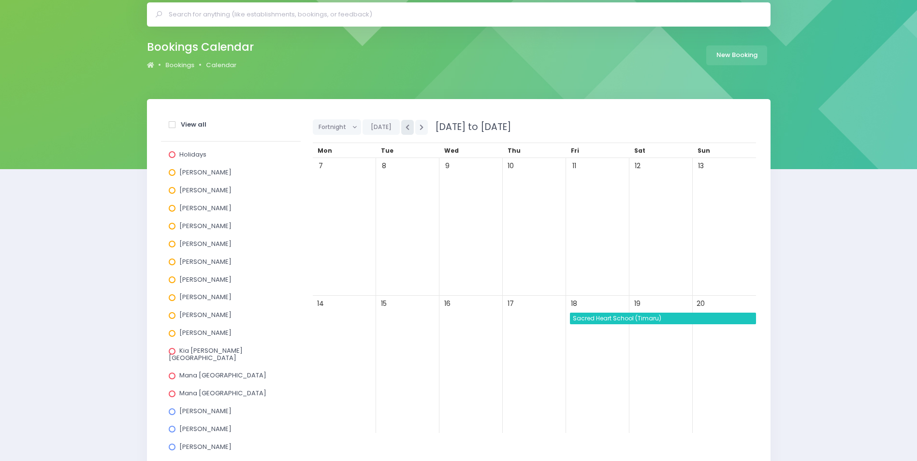
click at [405, 125] on icon "button" at bounding box center [407, 127] width 4 height 6
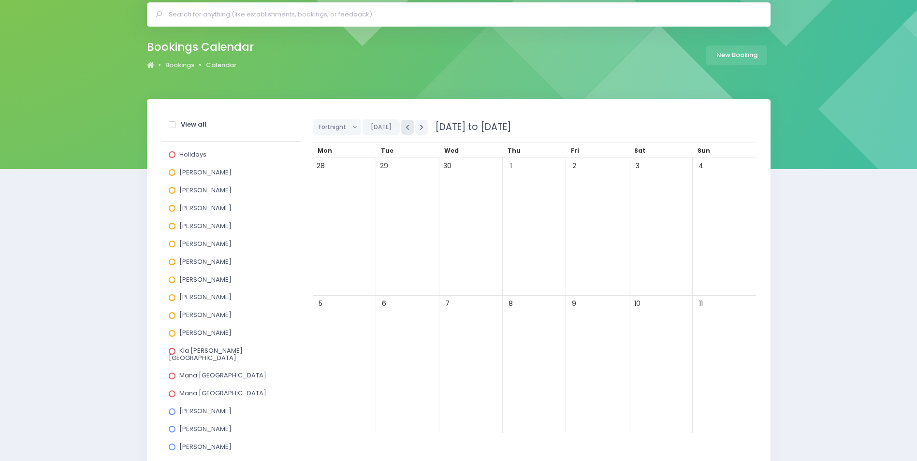
click at [405, 125] on icon "button" at bounding box center [407, 127] width 4 height 6
click at [419, 126] on icon "button" at bounding box center [421, 127] width 4 height 6
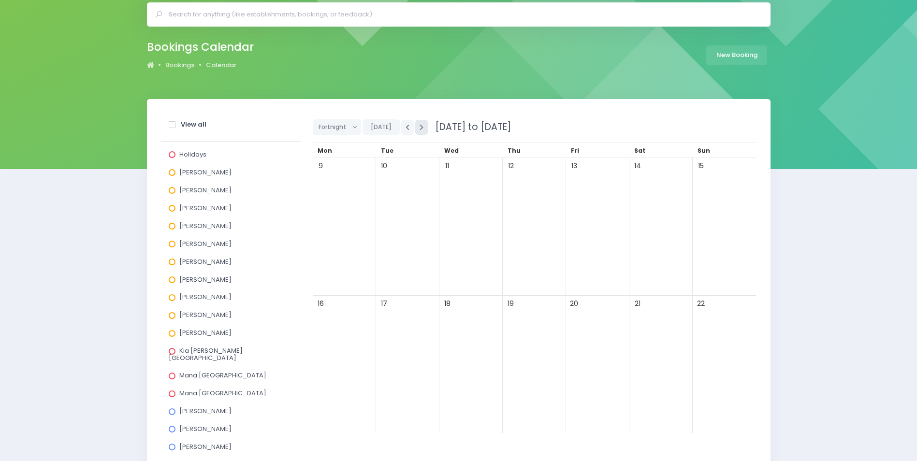
click at [419, 126] on icon "button" at bounding box center [421, 127] width 4 height 6
click at [422, 128] on button "button" at bounding box center [421, 127] width 13 height 15
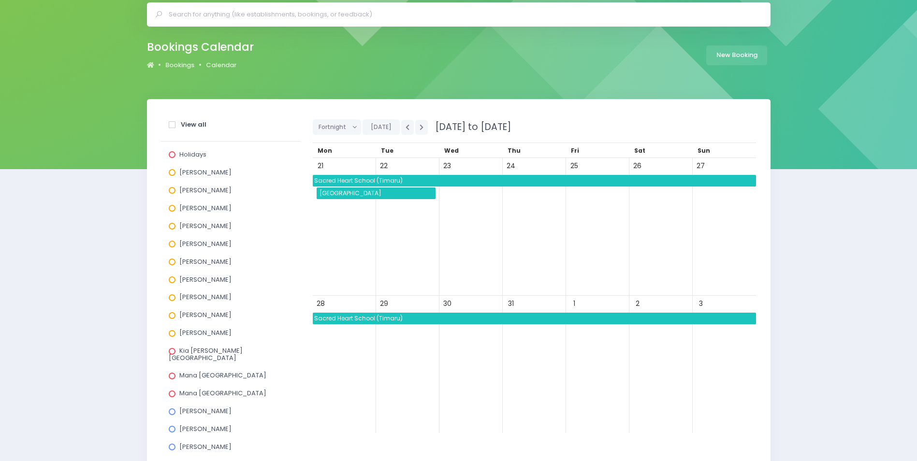
click at [418, 189] on span "Mackenzie College" at bounding box center [376, 193] width 117 height 12
click at [419, 178] on span "Sacred Heart School (Timaru)" at bounding box center [534, 181] width 443 height 12
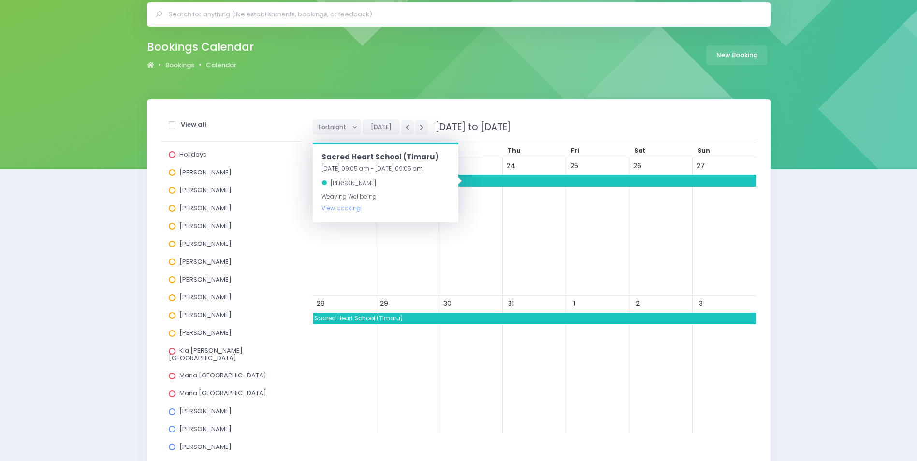
click at [492, 217] on div "23" at bounding box center [470, 227] width 63 height 138
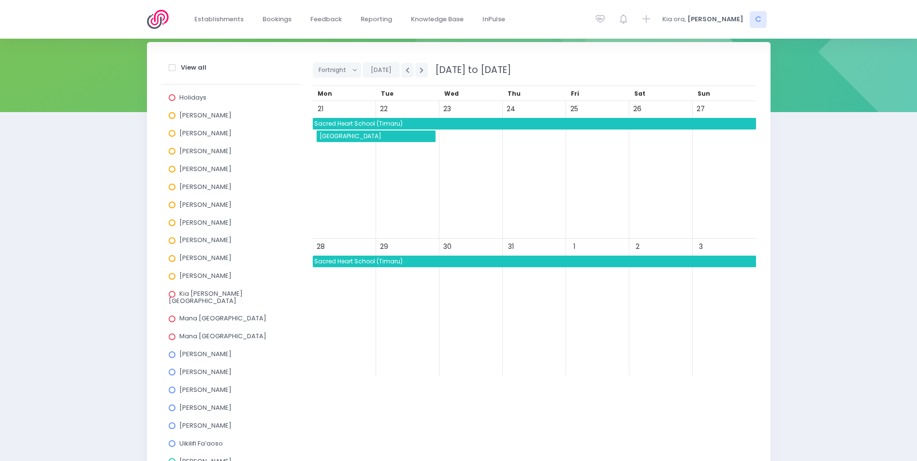
scroll to position [242, 0]
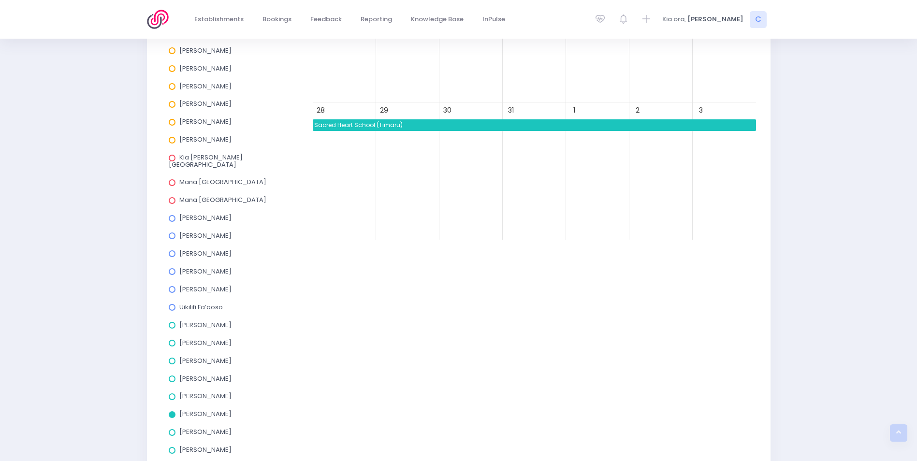
click at [169, 411] on span at bounding box center [172, 414] width 7 height 7
click at [0, 0] on input "Megan Holden" at bounding box center [0, 0] width 0 height 0
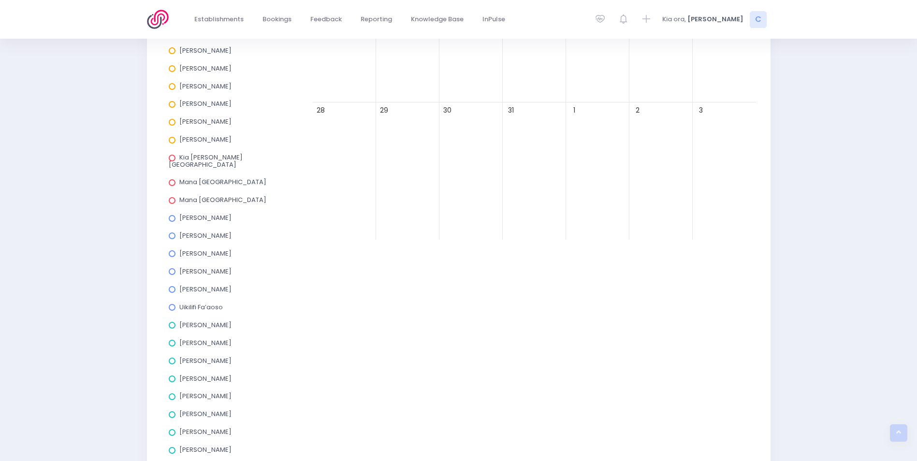
click at [171, 429] on span at bounding box center [172, 432] width 7 height 7
click at [0, 0] on input "Nicky Young" at bounding box center [0, 0] width 0 height 0
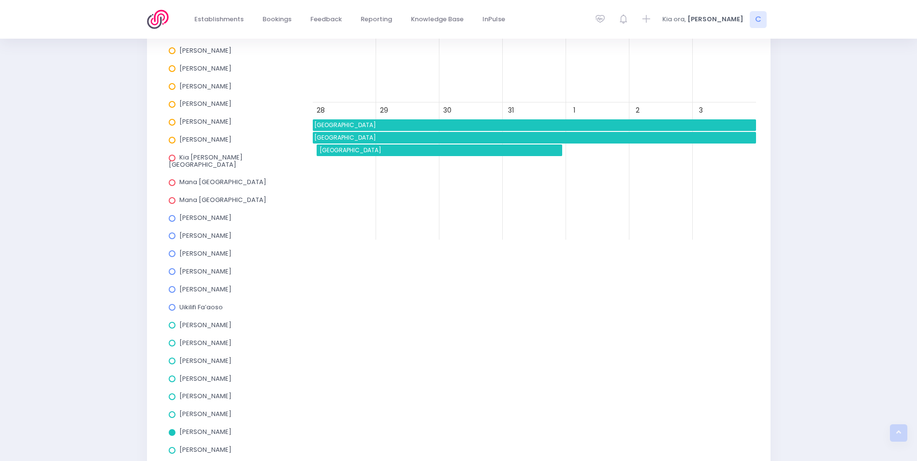
click at [473, 147] on span "Waihopai School" at bounding box center [440, 150] width 244 height 12
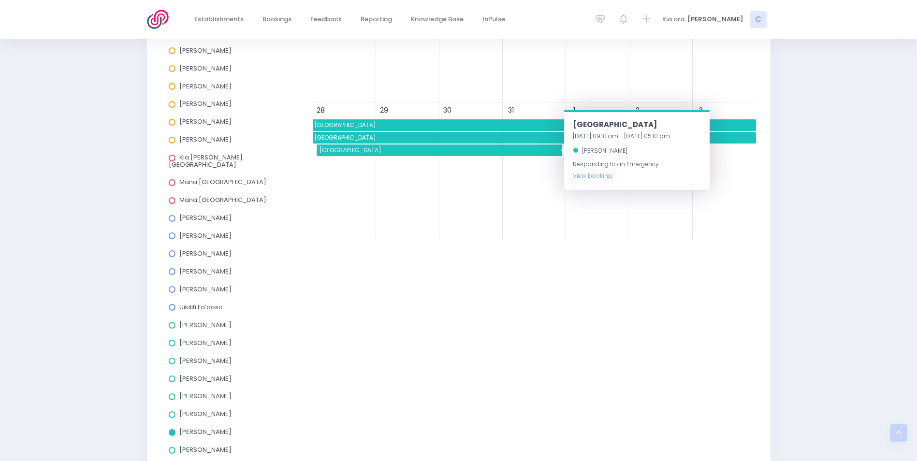
click at [469, 130] on span "Southland Girls' High School" at bounding box center [534, 125] width 443 height 12
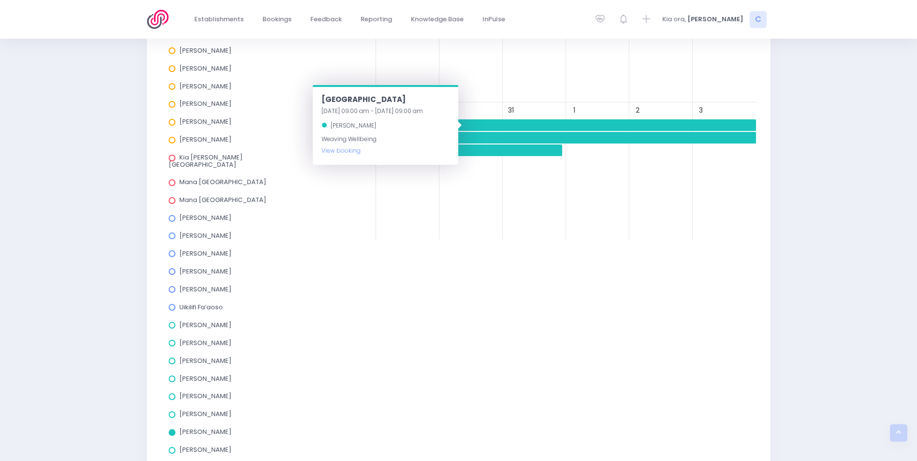
click at [638, 126] on span "Southland Girls' High School" at bounding box center [534, 125] width 443 height 12
click at [498, 121] on span "Southland Girls' High School" at bounding box center [534, 125] width 443 height 12
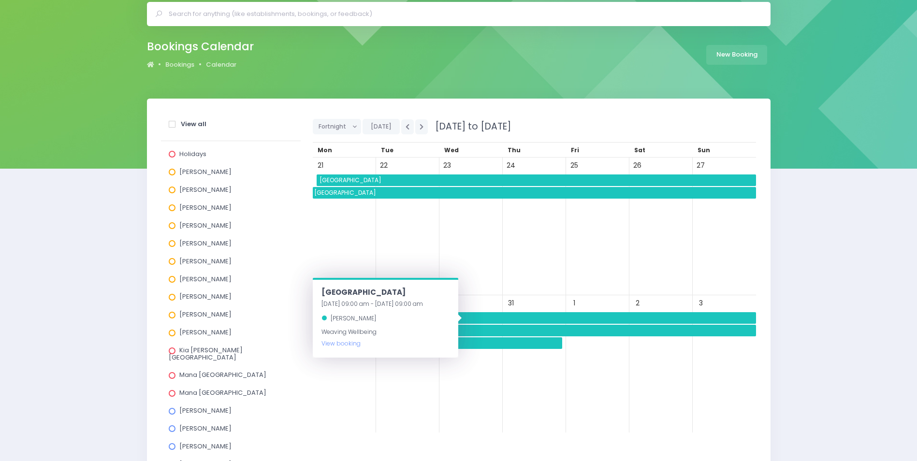
scroll to position [48, 0]
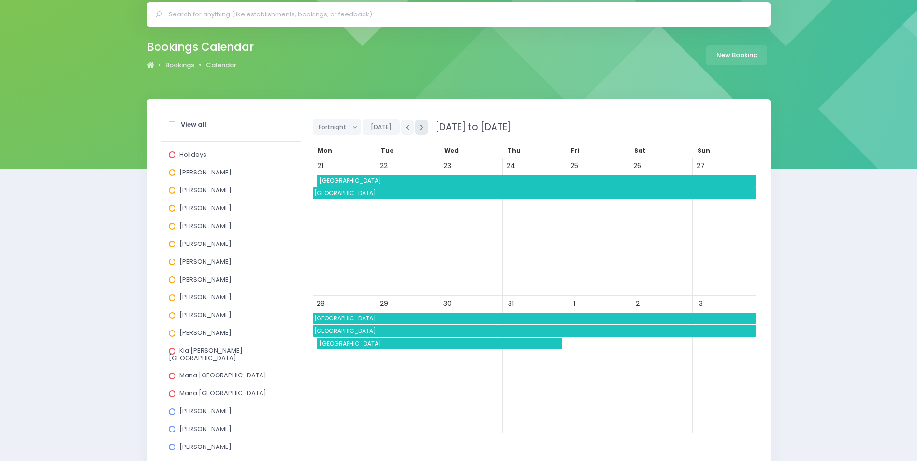
click at [419, 127] on icon "button" at bounding box center [421, 127] width 4 height 6
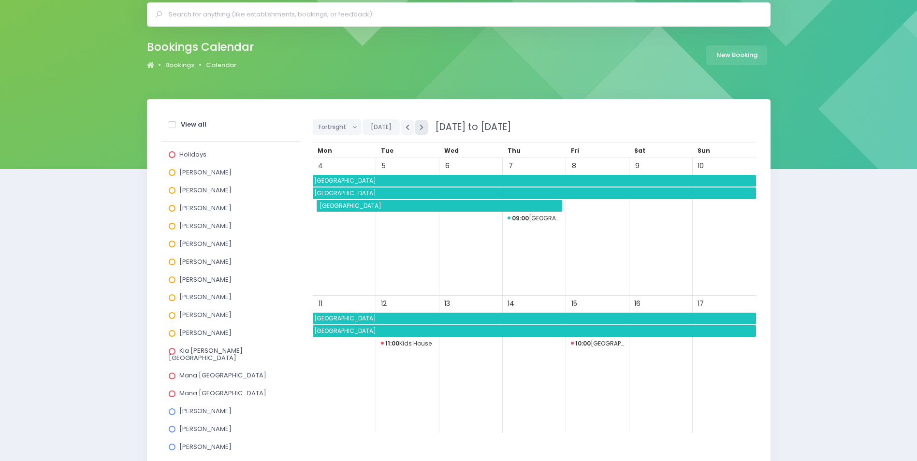
click at [419, 127] on icon "button" at bounding box center [421, 127] width 4 height 6
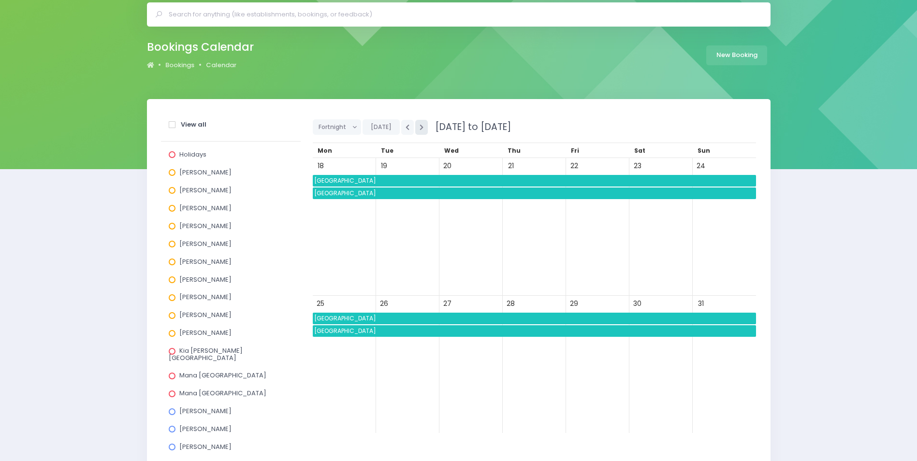
click at [419, 127] on icon "button" at bounding box center [421, 127] width 4 height 6
click at [444, 193] on span "Aurora College" at bounding box center [534, 193] width 443 height 12
click at [490, 180] on span "Southland Girls' High School" at bounding box center [534, 181] width 443 height 12
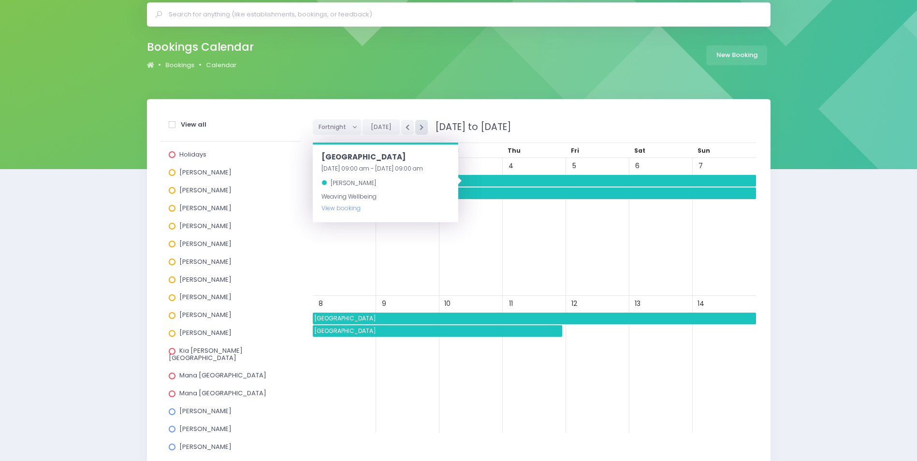
click at [416, 127] on button "button" at bounding box center [421, 127] width 13 height 15
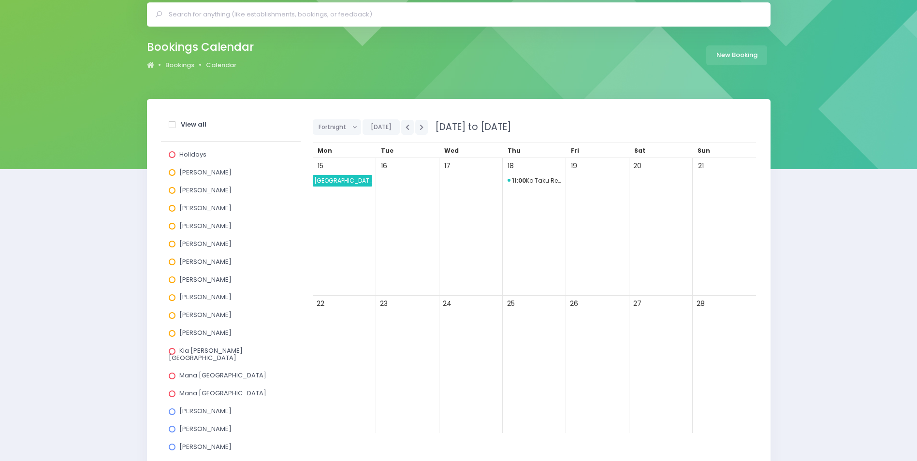
click at [354, 179] on span "Southland Girls' High School" at bounding box center [342, 181] width 59 height 12
click at [421, 124] on icon "button" at bounding box center [421, 127] width 4 height 6
click at [473, 316] on span "09:45 Hillside Primary School" at bounding box center [471, 319] width 54 height 12
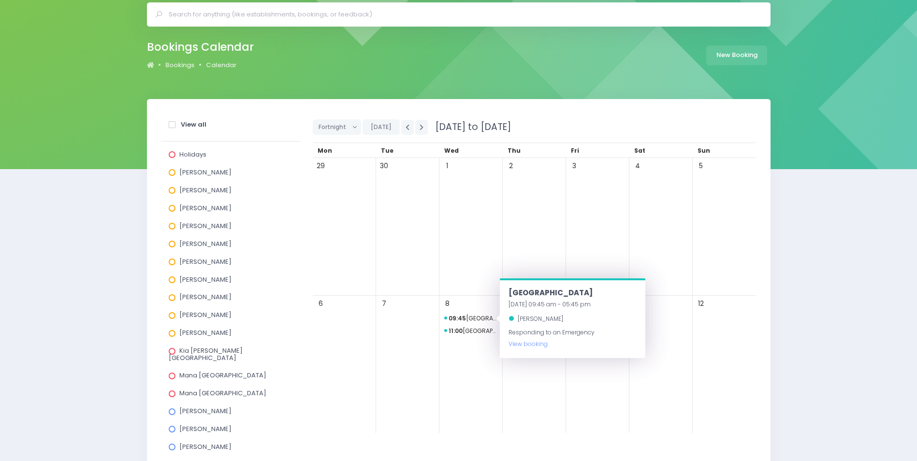
click at [476, 243] on div "1" at bounding box center [470, 227] width 63 height 138
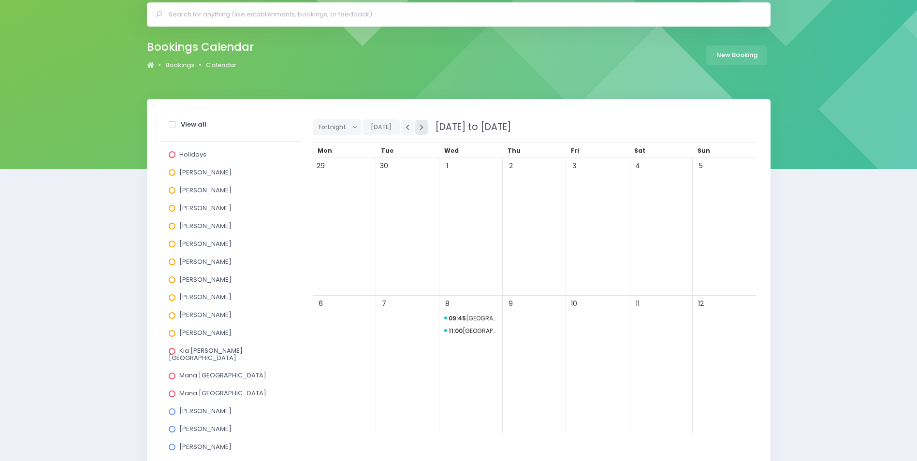
click at [420, 127] on icon "button" at bounding box center [421, 127] width 4 height 6
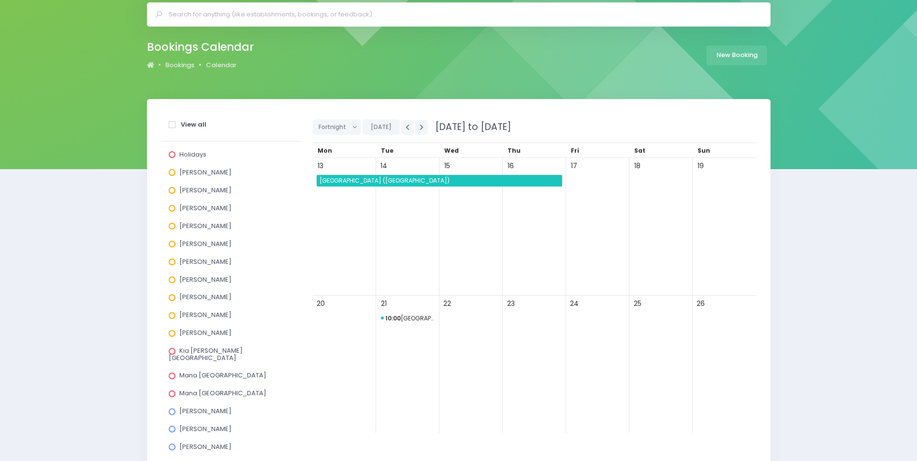
click at [448, 183] on span "St Patrick's School (Invercargill)" at bounding box center [440, 181] width 244 height 12
click at [419, 124] on icon "button" at bounding box center [421, 127] width 4 height 6
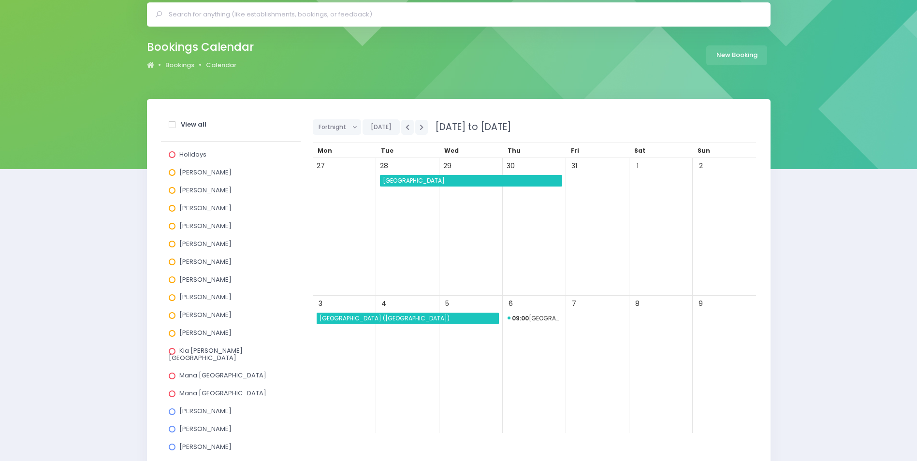
click at [443, 321] on span "St Theresa's School (Invercargill)" at bounding box center [408, 319] width 181 height 12
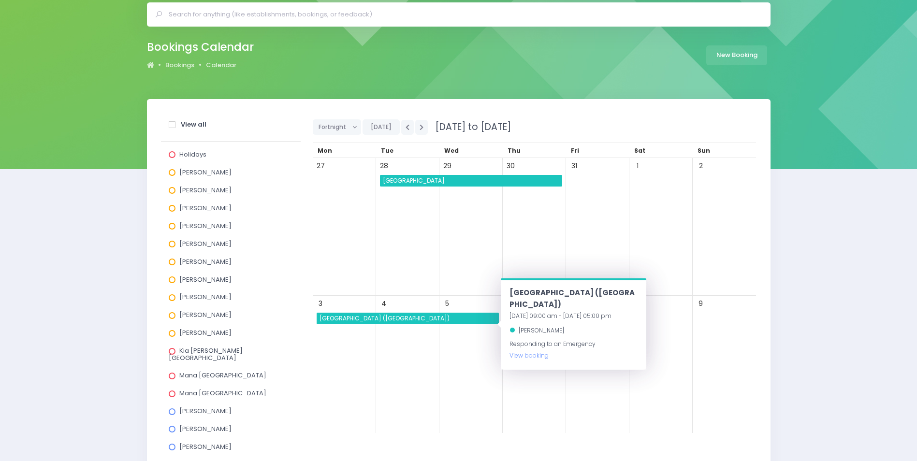
click at [472, 181] on span "Māruawai College" at bounding box center [471, 181] width 181 height 12
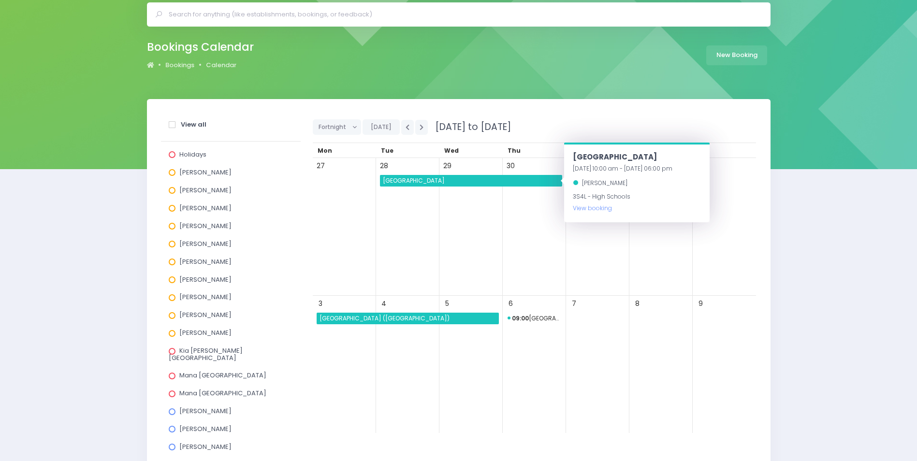
click at [321, 229] on div "27" at bounding box center [344, 227] width 63 height 138
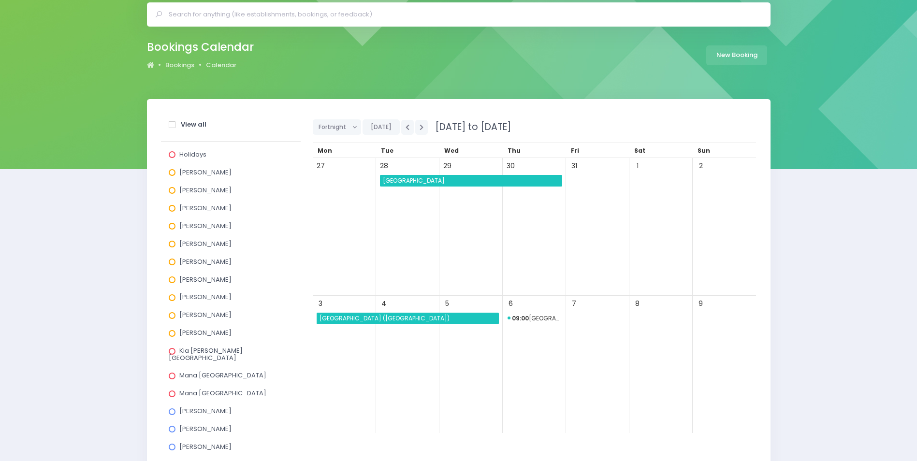
click at [171, 172] on span at bounding box center [172, 172] width 7 height 7
click at [0, 0] on input "[PERSON_NAME]" at bounding box center [0, 0] width 0 height 0
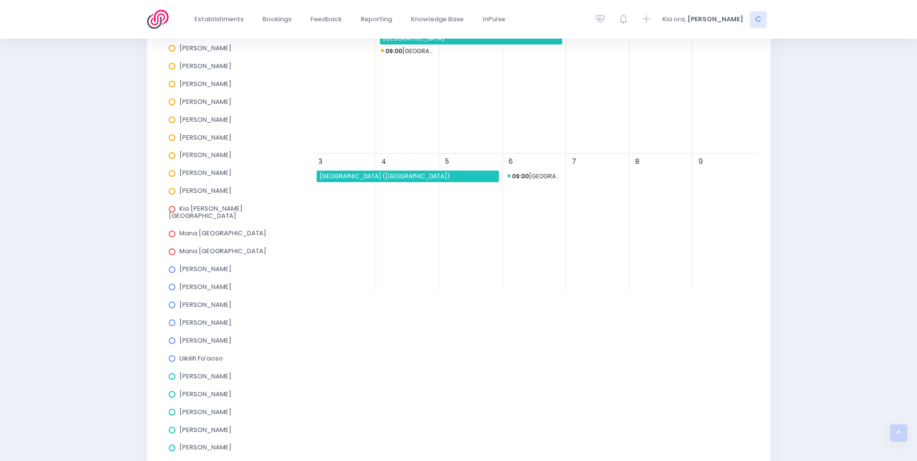
scroll to position [290, 0]
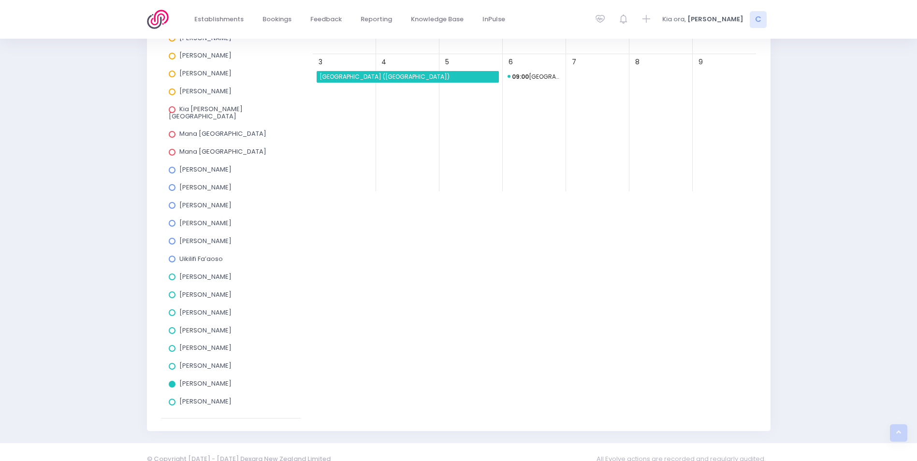
click at [171, 381] on span at bounding box center [172, 384] width 7 height 7
click at [0, 0] on input "Nicky Young" at bounding box center [0, 0] width 0 height 0
click at [172, 399] on span at bounding box center [172, 402] width 7 height 7
click at [0, 0] on input "Nikki McLauchlan" at bounding box center [0, 0] width 0 height 0
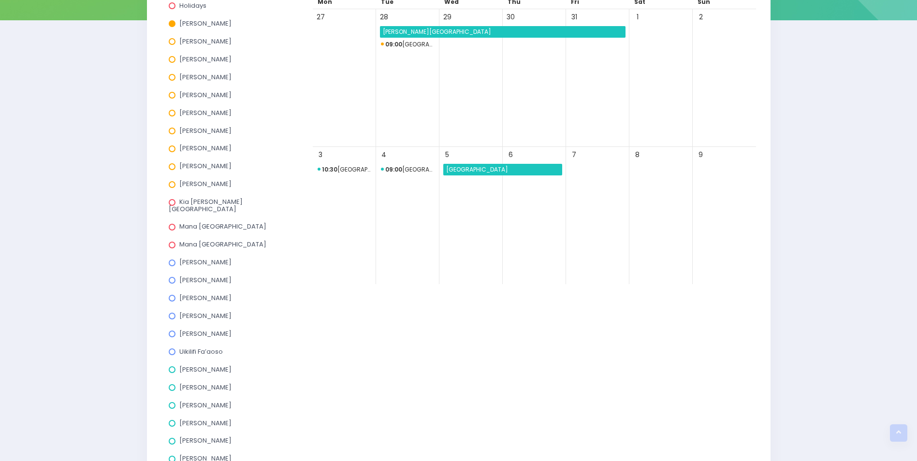
scroll to position [97, 0]
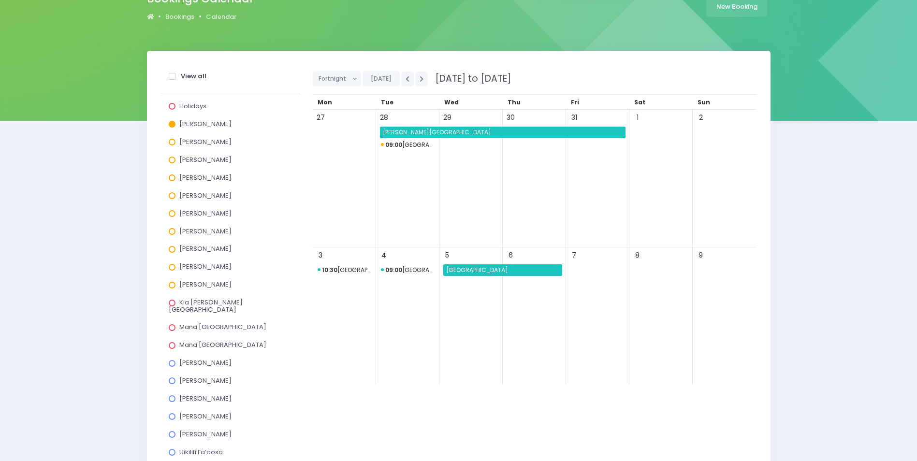
click at [498, 274] on span "Sefton School" at bounding box center [502, 270] width 117 height 12
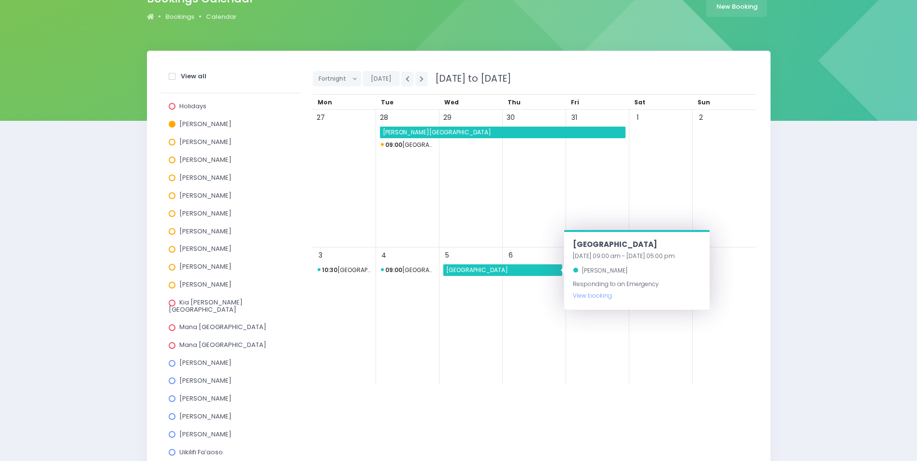
click at [487, 129] on span "Burnside High School" at bounding box center [503, 133] width 244 height 12
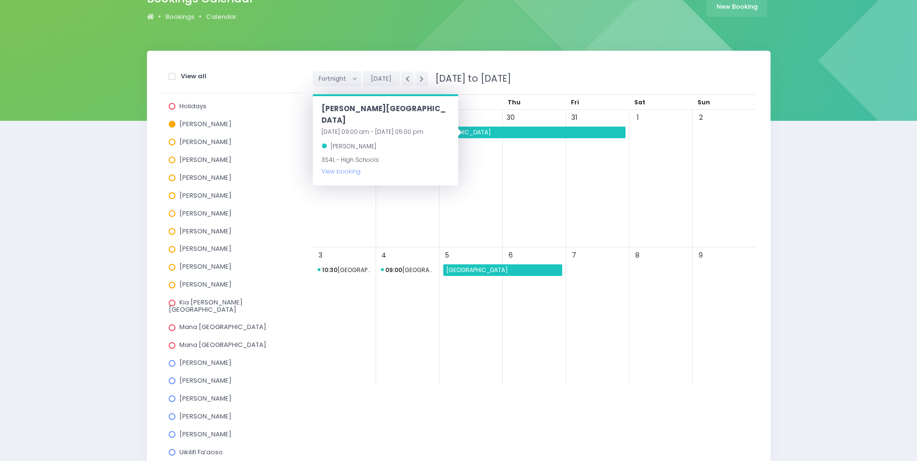
click at [495, 176] on div "29" at bounding box center [470, 179] width 63 height 138
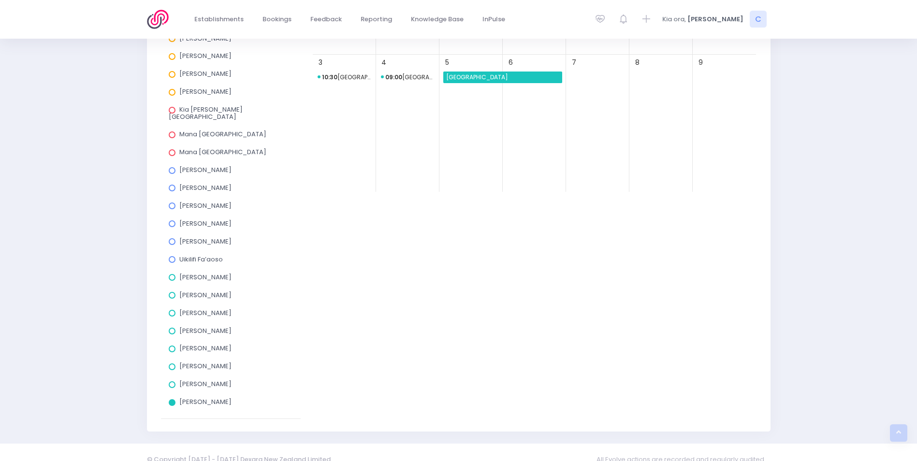
scroll to position [290, 0]
click at [169, 399] on span at bounding box center [172, 402] width 7 height 7
click at [0, 0] on input "Nikki McLauchlan" at bounding box center [0, 0] width 0 height 0
click at [169, 363] on span at bounding box center [172, 366] width 7 height 7
click at [0, 0] on input "Megan Holden" at bounding box center [0, 0] width 0 height 0
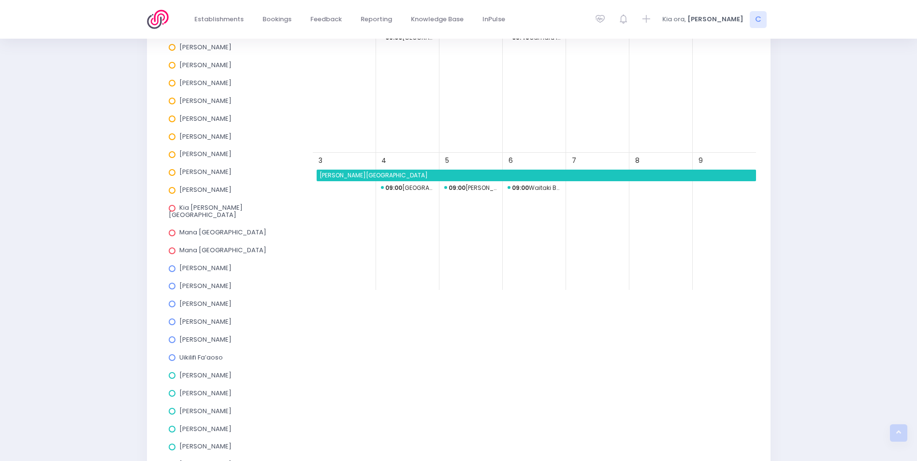
scroll to position [97, 0]
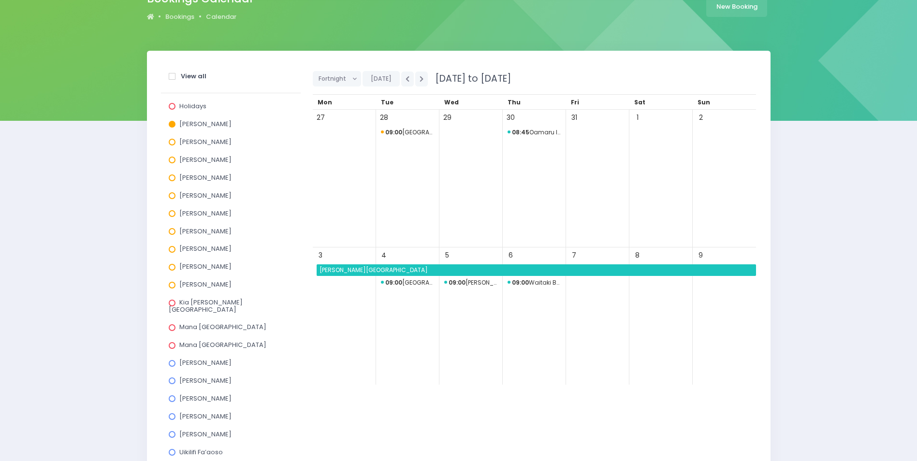
click at [418, 134] on span "09:00 South City Christian School" at bounding box center [408, 133] width 54 height 12
drag, startPoint x: 557, startPoint y: 211, endPoint x: 555, endPoint y: 187, distance: 23.8
click at [556, 198] on div "30" at bounding box center [533, 179] width 63 height 138
click at [535, 131] on span "08:45 Oamaru Intermediate" at bounding box center [534, 133] width 54 height 12
click at [537, 132] on span "08:45 Oamaru Intermediate" at bounding box center [534, 133] width 54 height 12
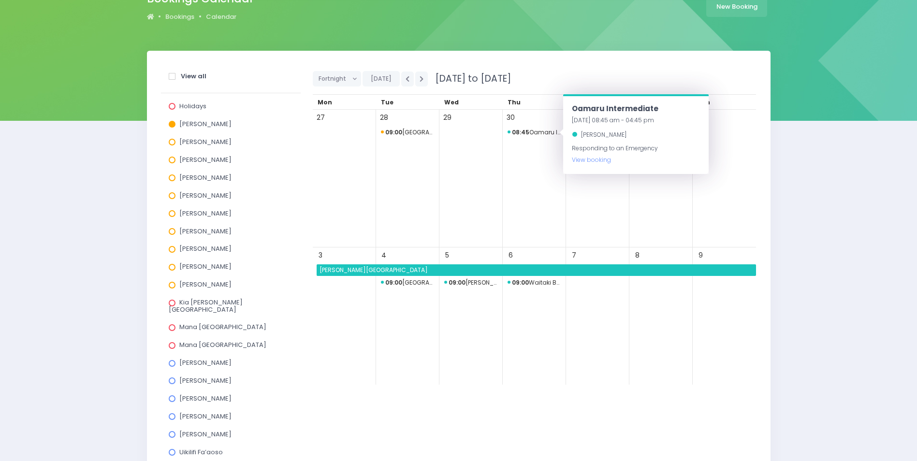
click at [479, 280] on span "09:00 Mayfield School (Mid-Canterbury)" at bounding box center [471, 283] width 54 height 12
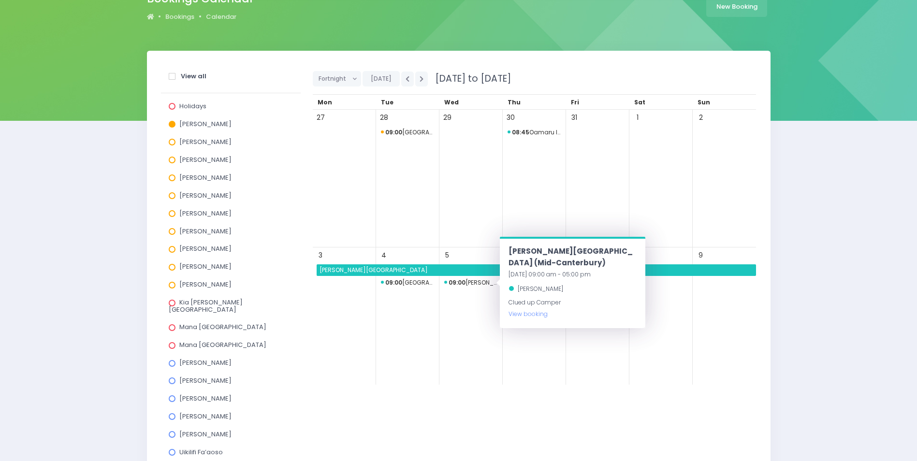
click at [405, 282] on span "09:00 Waitaki Girls' High School" at bounding box center [408, 283] width 54 height 12
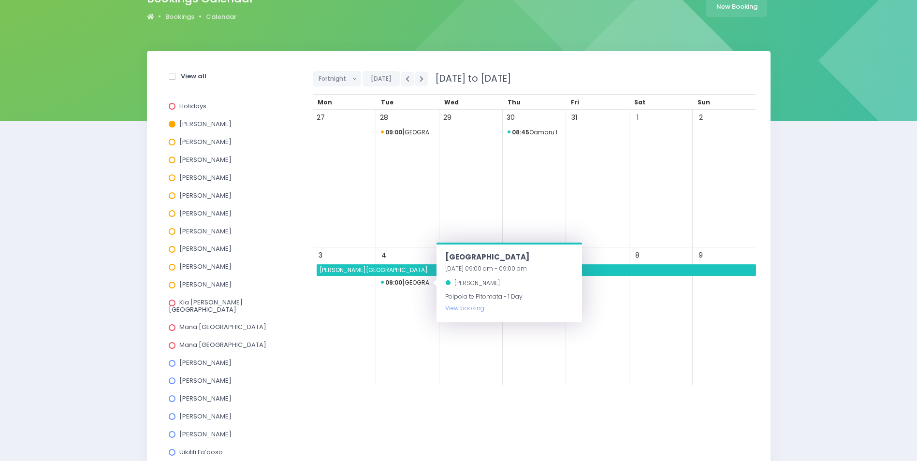
click at [559, 349] on div "6" at bounding box center [533, 316] width 63 height 138
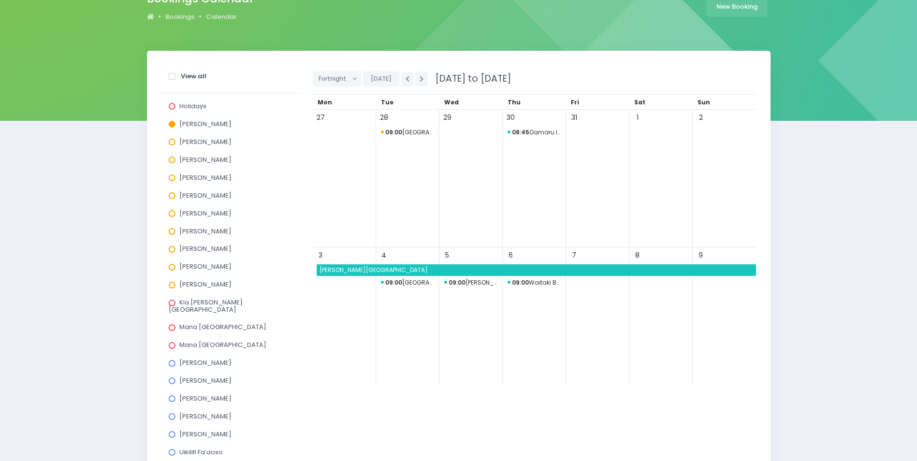
click at [527, 281] on strong "09:00" at bounding box center [520, 282] width 17 height 8
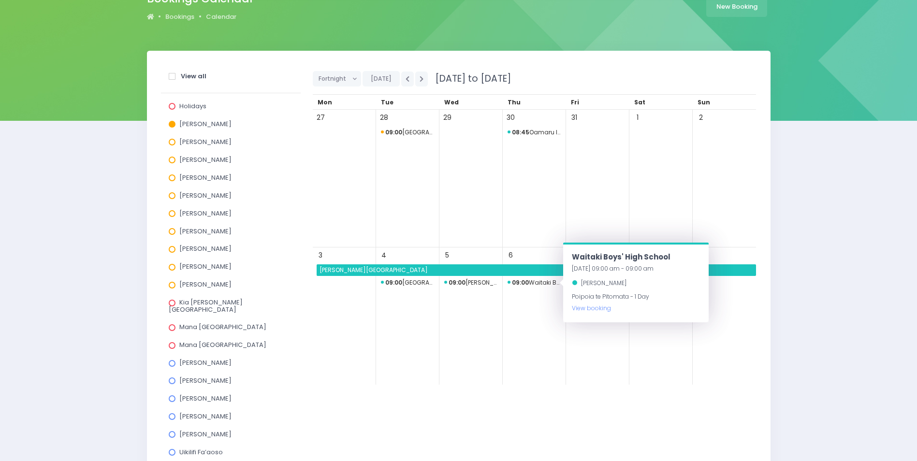
drag, startPoint x: 533, startPoint y: 322, endPoint x: 567, endPoint y: 316, distance: 34.4
click at [533, 322] on div "6" at bounding box center [533, 316] width 63 height 138
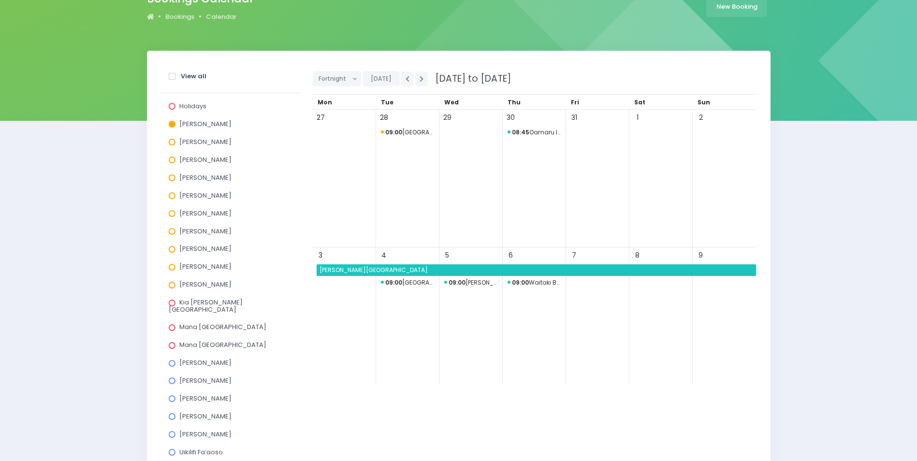
click at [170, 124] on span at bounding box center [172, 124] width 7 height 7
click at [0, 0] on input "[PERSON_NAME]" at bounding box center [0, 0] width 0 height 0
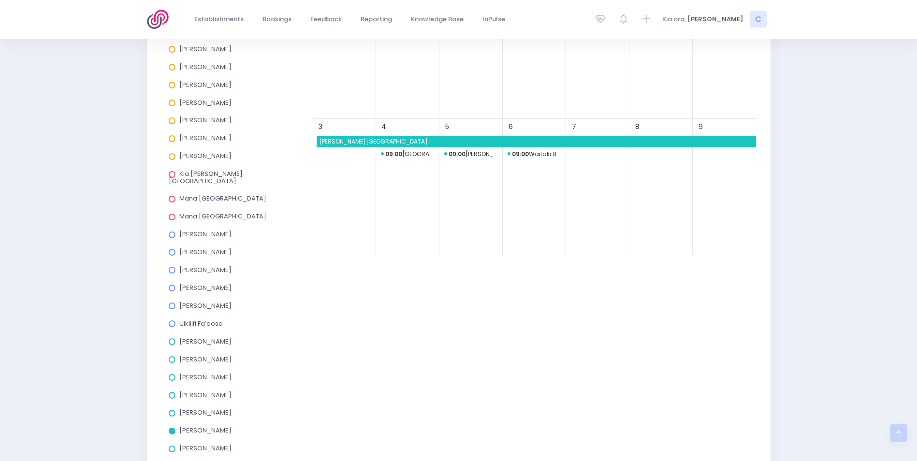
scroll to position [242, 0]
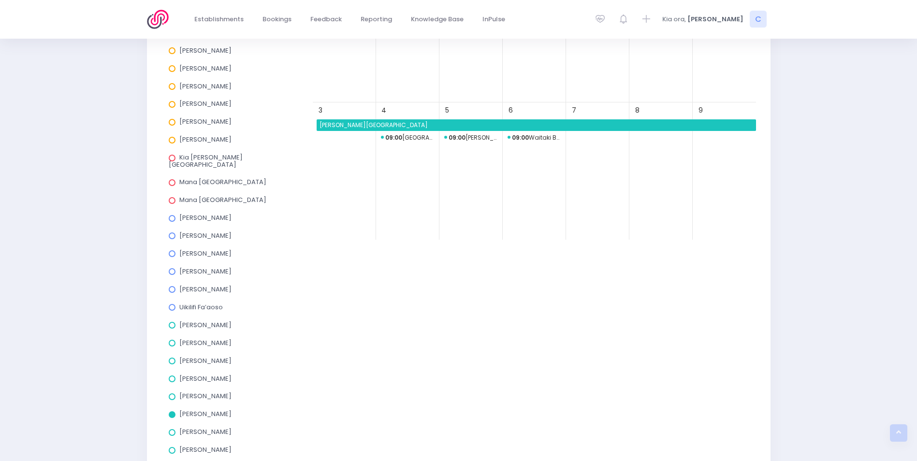
click at [476, 137] on span "09:00 Mayfield School (Mid-Canterbury)" at bounding box center [471, 138] width 54 height 12
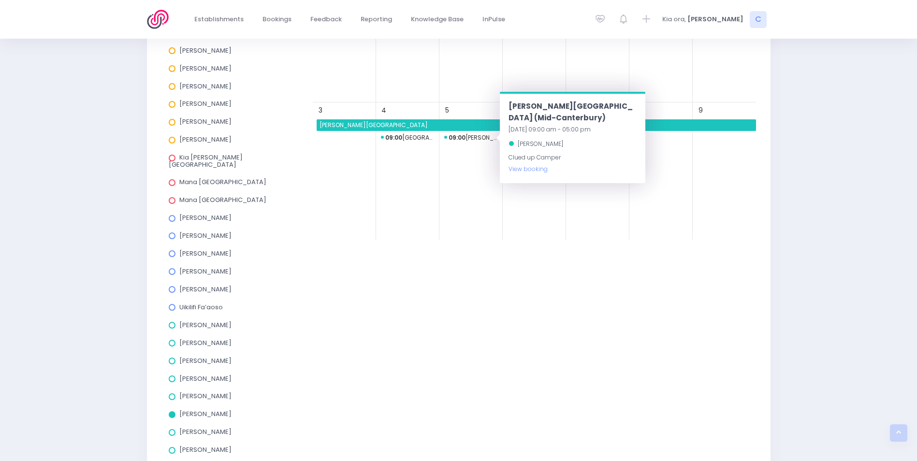
click at [170, 411] on span at bounding box center [172, 414] width 7 height 7
click at [0, 0] on input "Megan Holden" at bounding box center [0, 0] width 0 height 0
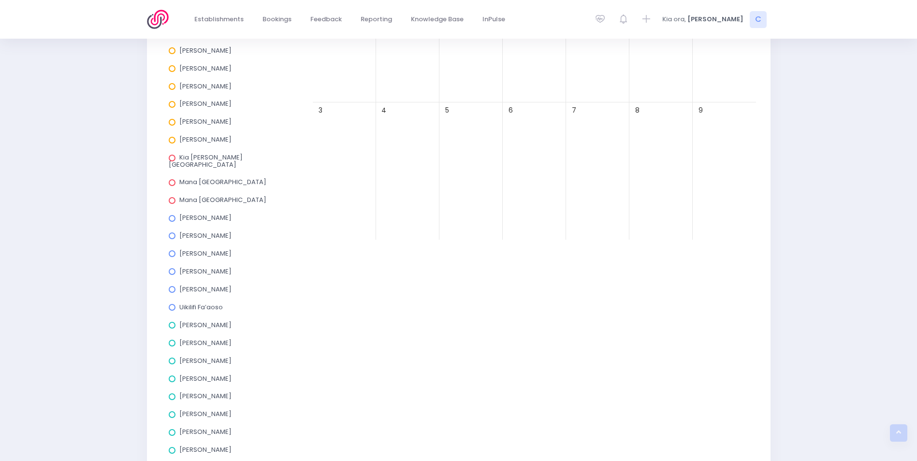
click at [170, 389] on div "Kym Inwood" at bounding box center [231, 398] width 124 height 18
click at [170, 393] on span at bounding box center [172, 396] width 7 height 7
click at [0, 0] on input "Kym Inwood" at bounding box center [0, 0] width 0 height 0
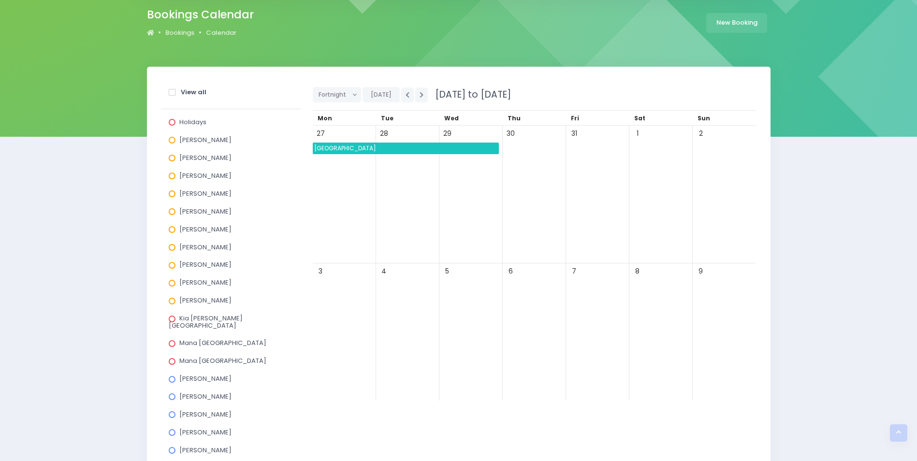
scroll to position [0, 0]
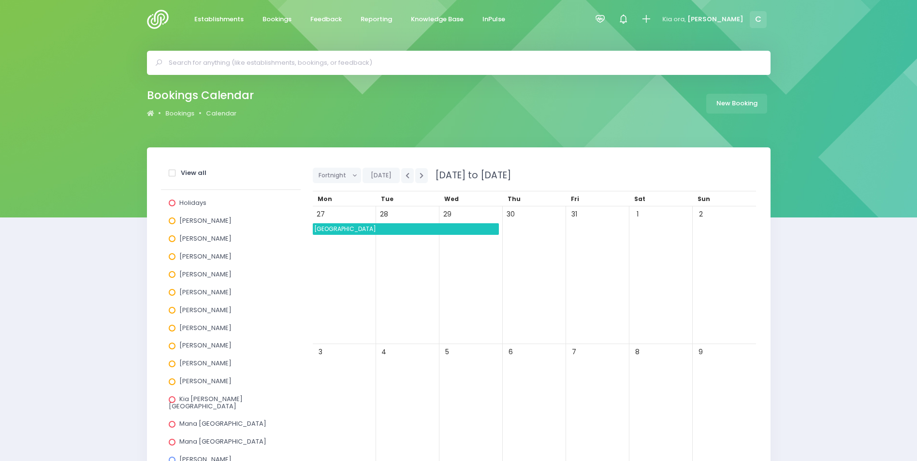
click at [388, 233] on span "Nayland College" at bounding box center [406, 229] width 186 height 12
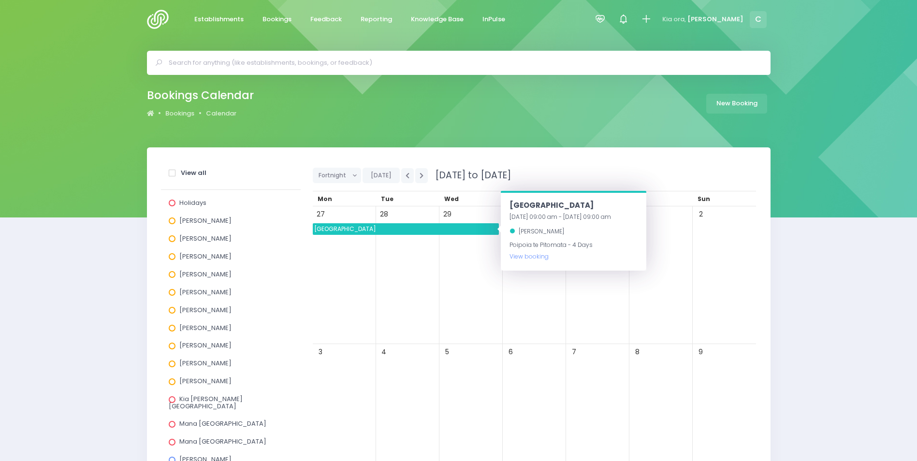
click at [389, 233] on span "Nayland College" at bounding box center [406, 229] width 186 height 12
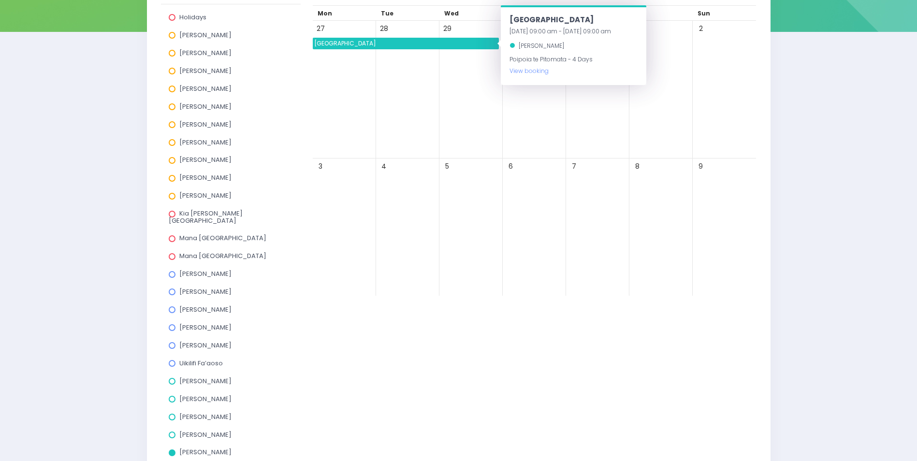
scroll to position [193, 0]
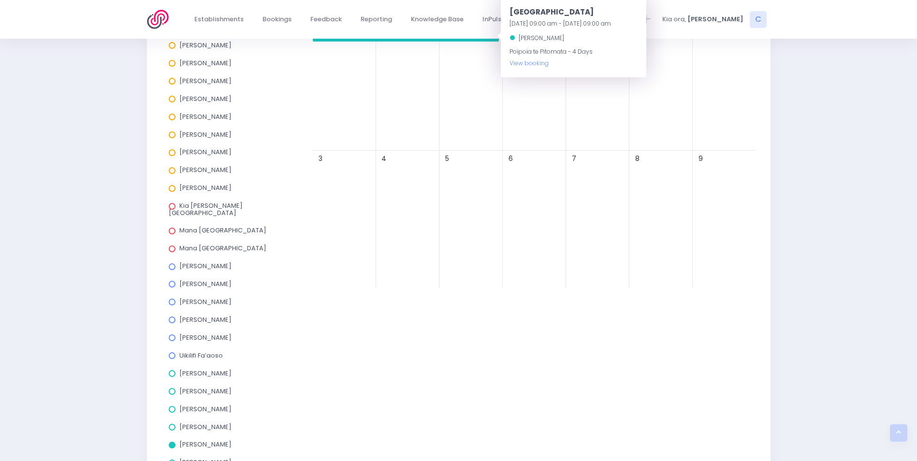
click at [171, 263] on span at bounding box center [172, 266] width 7 height 7
click at [0, 0] on input "Asha Bogdanowicz" at bounding box center [0, 0] width 0 height 0
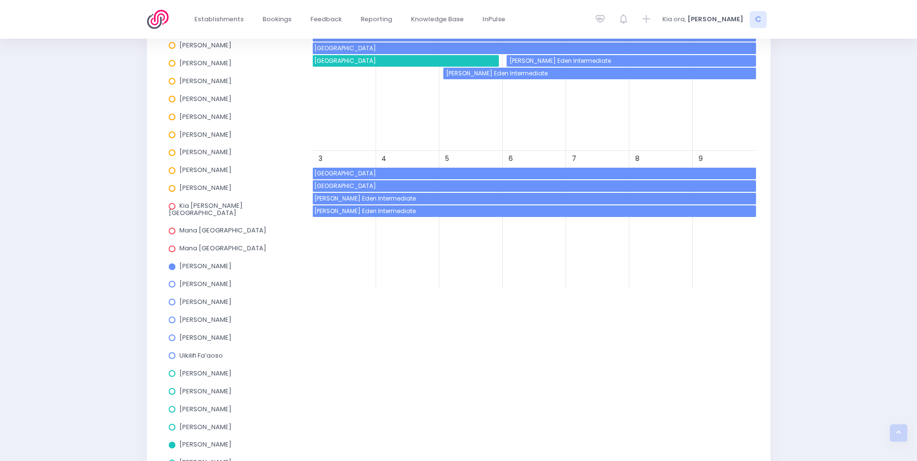
click at [433, 212] on span "Glen Eden Intermediate" at bounding box center [534, 211] width 443 height 12
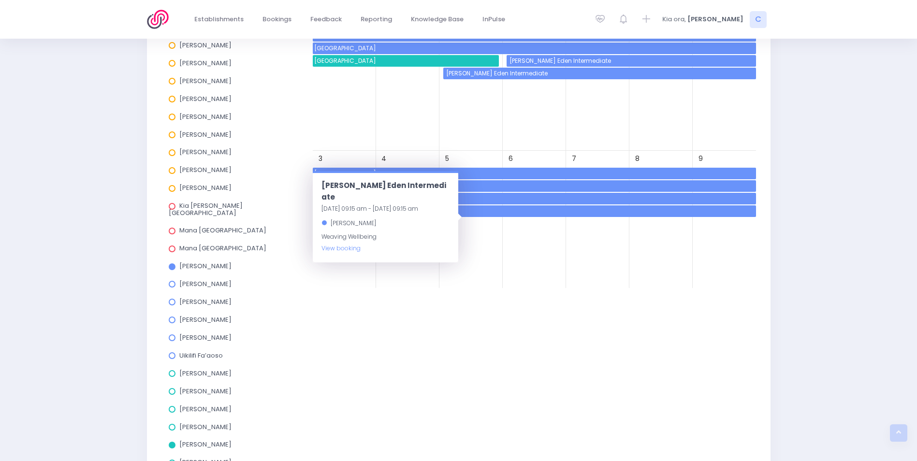
click at [520, 219] on div "6" at bounding box center [533, 220] width 63 height 138
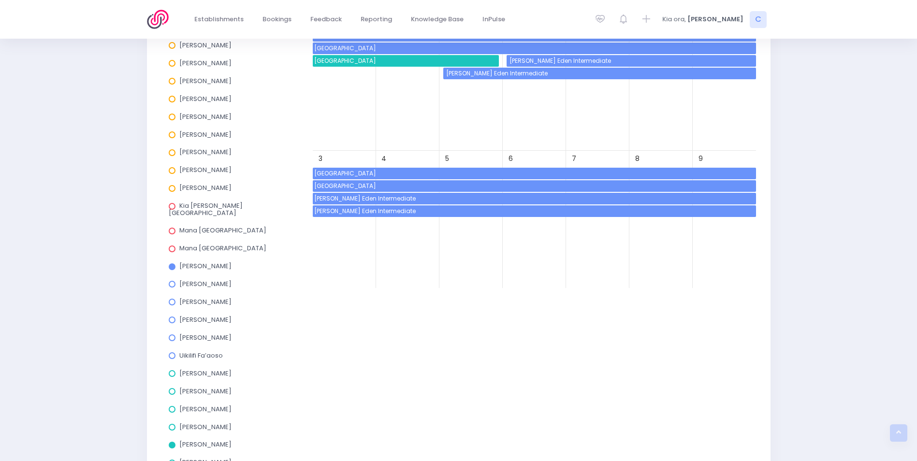
drag, startPoint x: 172, startPoint y: 259, endPoint x: 177, endPoint y: 278, distance: 19.7
click at [171, 263] on span at bounding box center [172, 266] width 7 height 7
click at [0, 0] on input "Asha Bogdanowicz" at bounding box center [0, 0] width 0 height 0
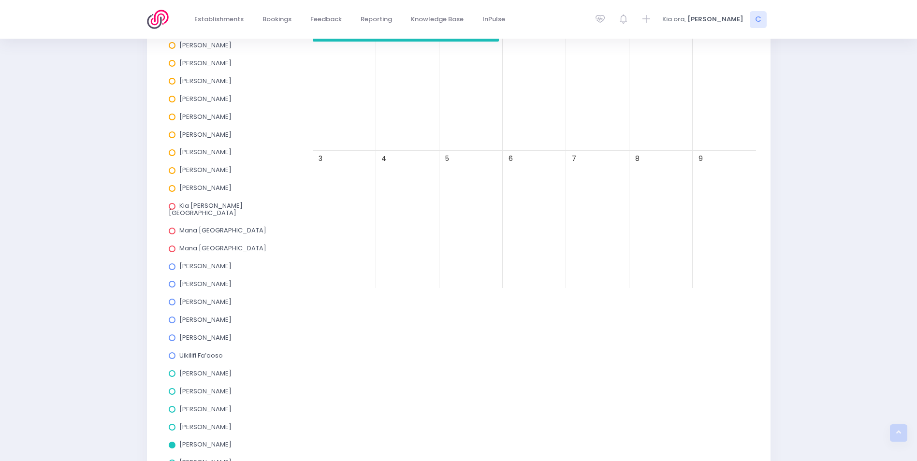
click at [170, 281] on span at bounding box center [172, 284] width 7 height 7
click at [0, 0] on input "Jess Bates" at bounding box center [0, 0] width 0 height 0
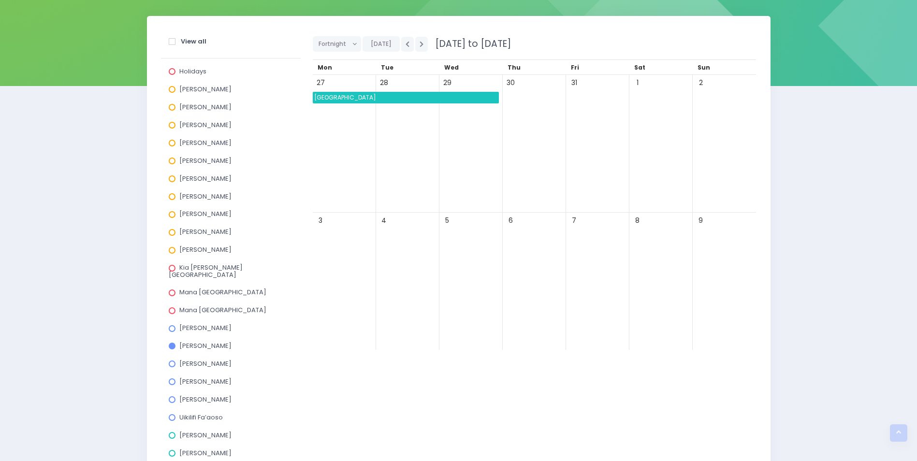
scroll to position [97, 0]
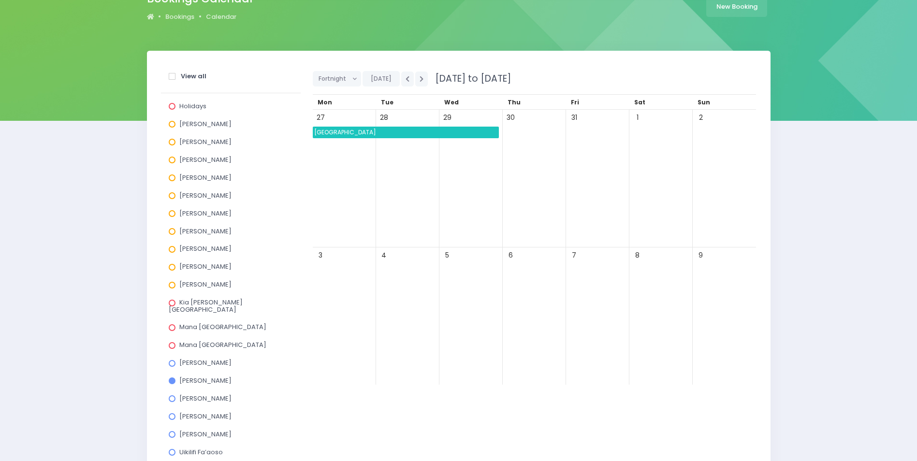
click at [383, 134] on span "Nayland College" at bounding box center [406, 133] width 186 height 12
click at [381, 163] on div "28" at bounding box center [407, 179] width 63 height 138
click at [171, 377] on span at bounding box center [172, 380] width 7 height 7
click at [0, 0] on input "Jess Bates" at bounding box center [0, 0] width 0 height 0
click at [172, 395] on span at bounding box center [172, 398] width 7 height 7
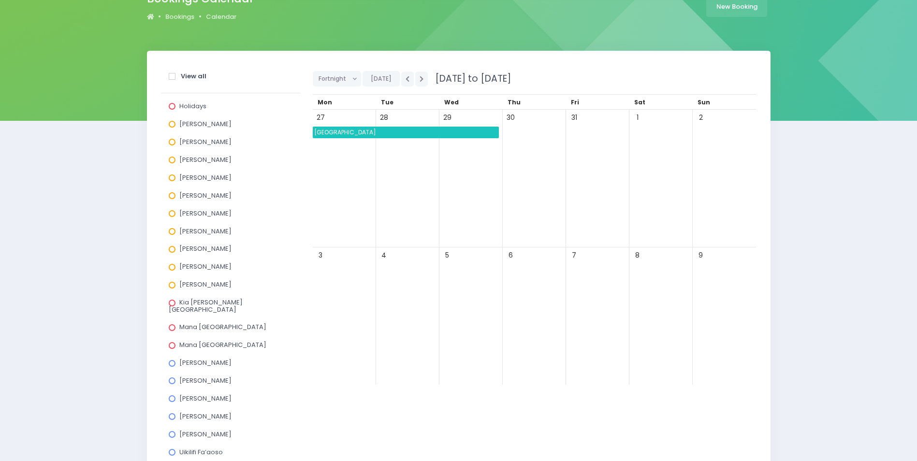
click at [0, 0] on input "Jo Harvey" at bounding box center [0, 0] width 0 height 0
click at [405, 78] on icon "button" at bounding box center [407, 79] width 4 height 6
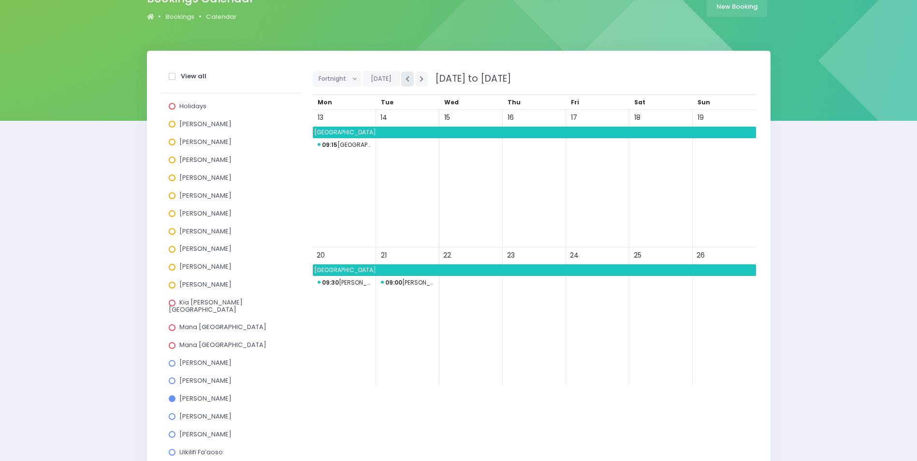
click at [405, 78] on icon "button" at bounding box center [407, 79] width 4 height 6
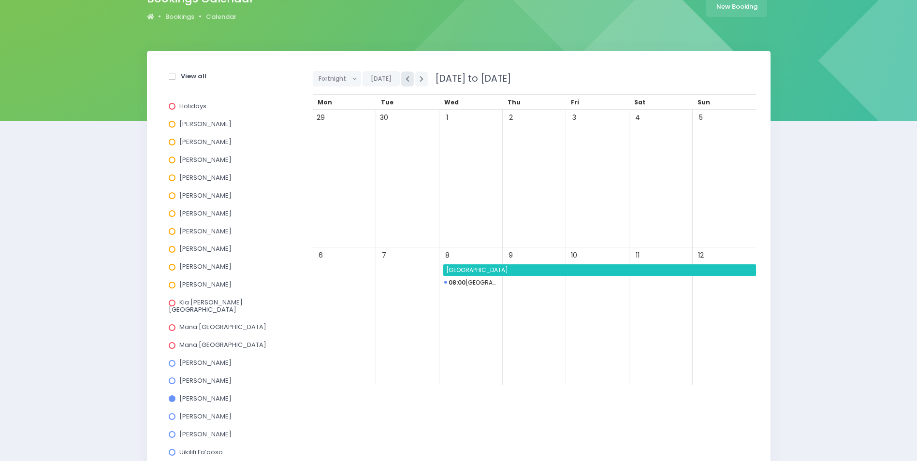
click at [405, 78] on icon "button" at bounding box center [407, 79] width 4 height 6
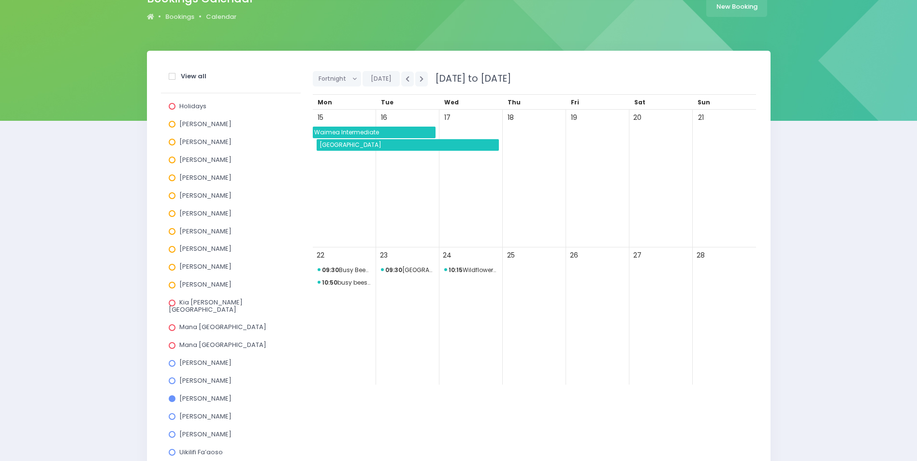
click at [392, 131] on span "Waimea Intermediate" at bounding box center [374, 133] width 123 height 12
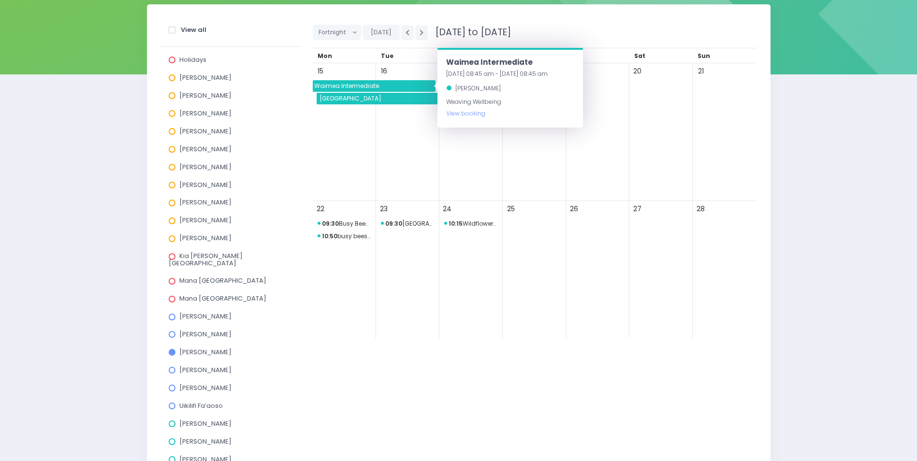
scroll to position [193, 0]
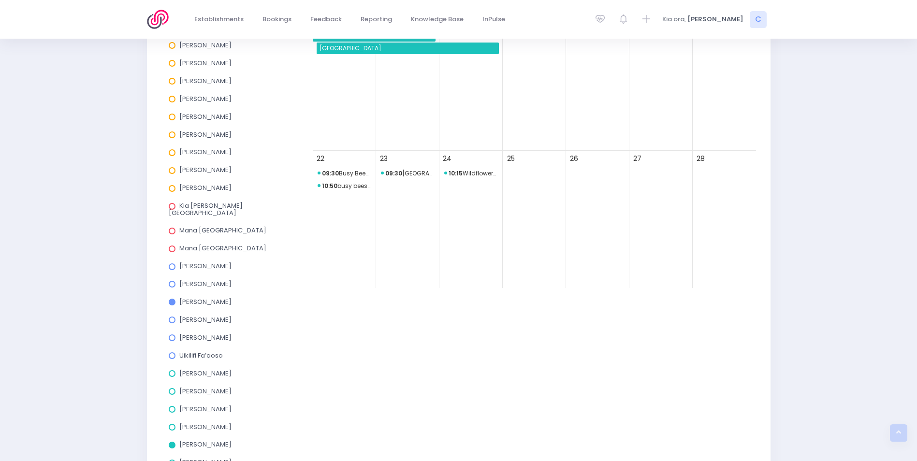
drag, startPoint x: 172, startPoint y: 440, endPoint x: 177, endPoint y: 428, distance: 12.6
click at [172, 442] on span at bounding box center [172, 445] width 7 height 7
click at [0, 0] on input "Kym Inwood" at bounding box center [0, 0] width 0 height 0
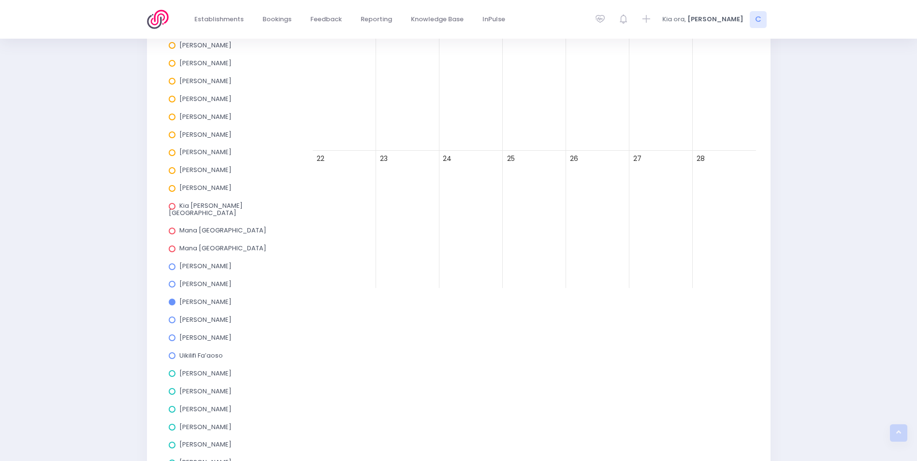
click at [173, 299] on span at bounding box center [172, 302] width 7 height 7
click at [0, 0] on input "Jo Harvey" at bounding box center [0, 0] width 0 height 0
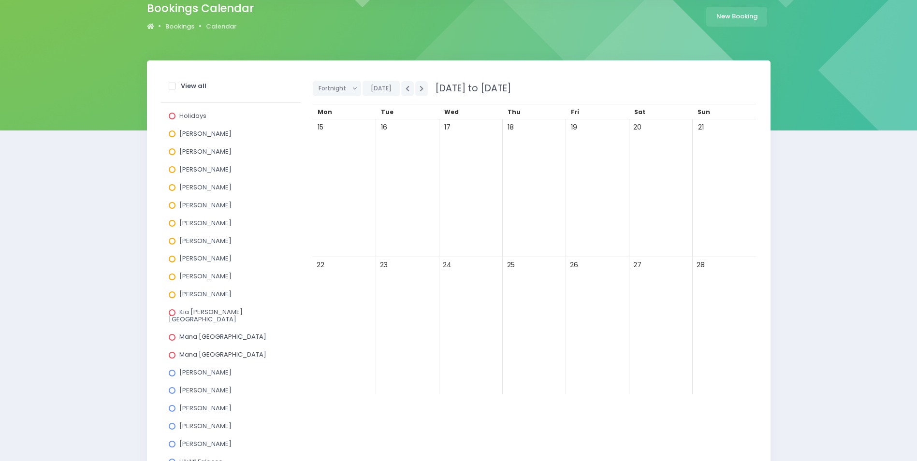
scroll to position [0, 0]
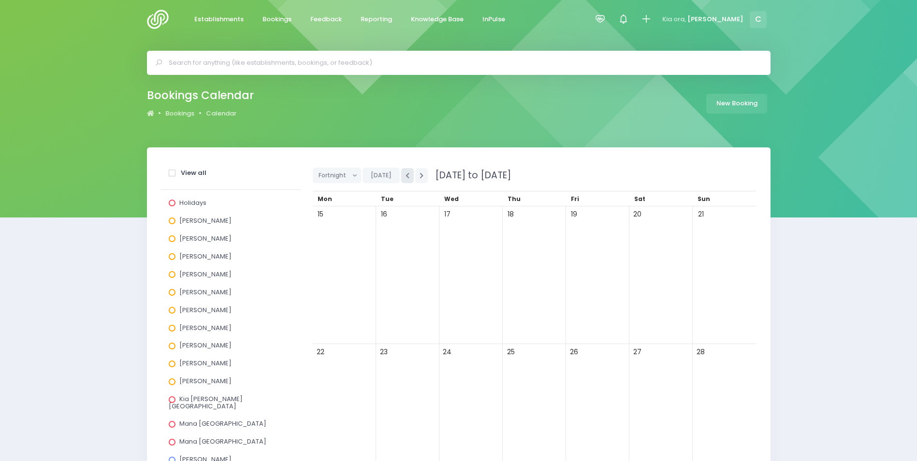
click at [405, 172] on icon "button" at bounding box center [407, 175] width 4 height 6
click at [406, 173] on icon "button" at bounding box center [407, 175] width 4 height 6
click at [407, 173] on icon "button" at bounding box center [407, 175] width 4 height 6
click at [408, 174] on button "button" at bounding box center [407, 175] width 13 height 15
drag, startPoint x: 416, startPoint y: 175, endPoint x: 424, endPoint y: 188, distance: 14.9
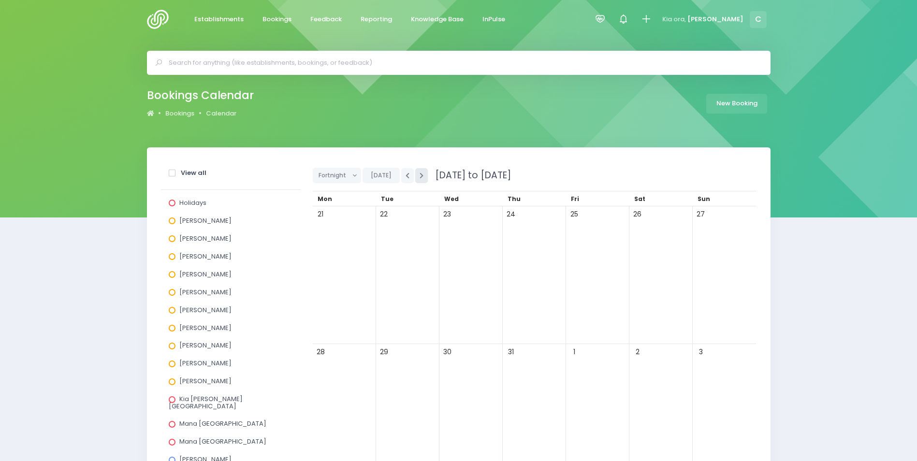
click at [420, 175] on button "button" at bounding box center [421, 175] width 13 height 15
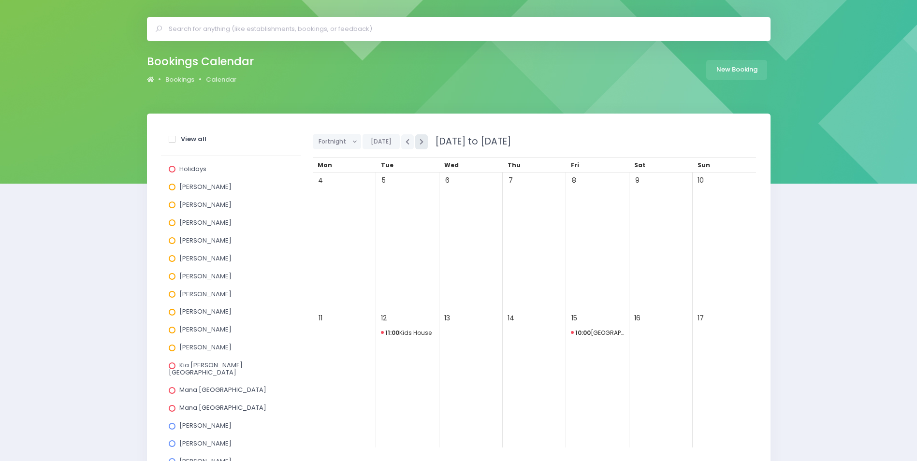
scroll to position [48, 0]
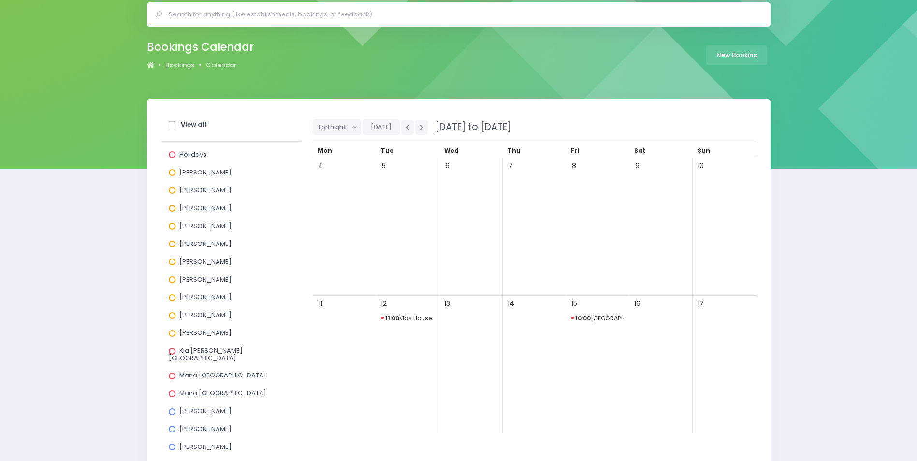
click at [415, 319] on span "11:00 Kids House" at bounding box center [408, 319] width 54 height 12
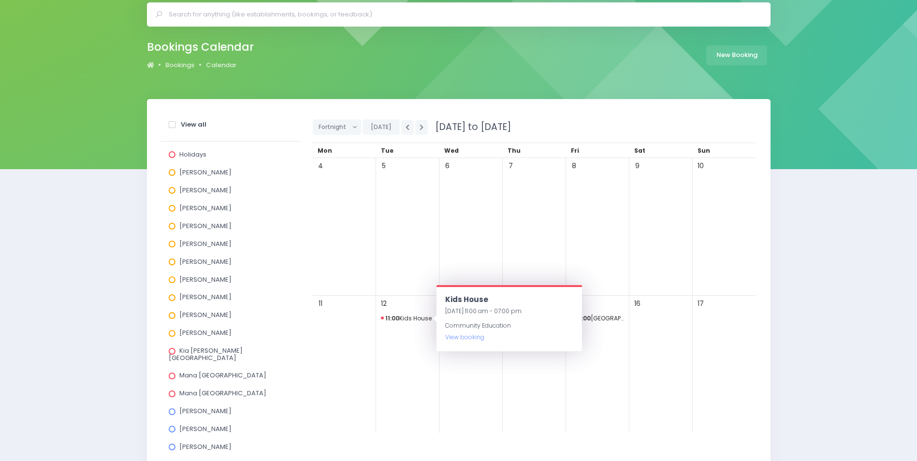
click at [533, 226] on div "7" at bounding box center [533, 227] width 63 height 138
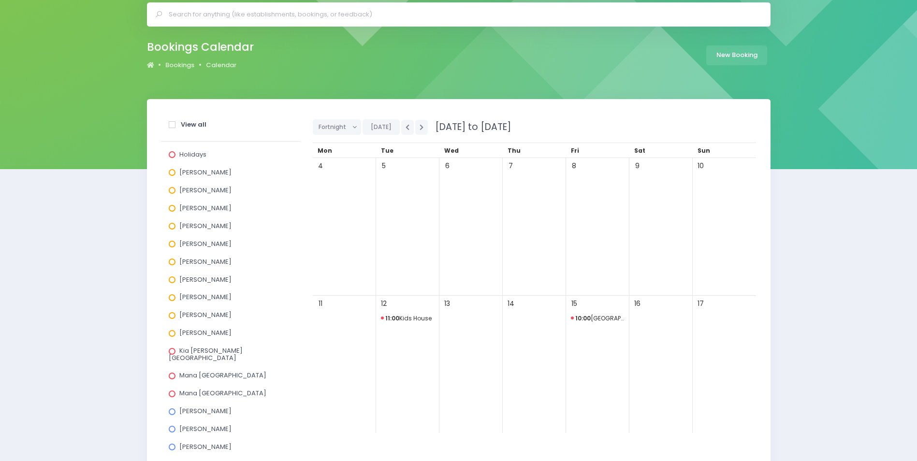
click at [610, 319] on span "10:00 St Andrews Kindergarten" at bounding box center [598, 319] width 54 height 12
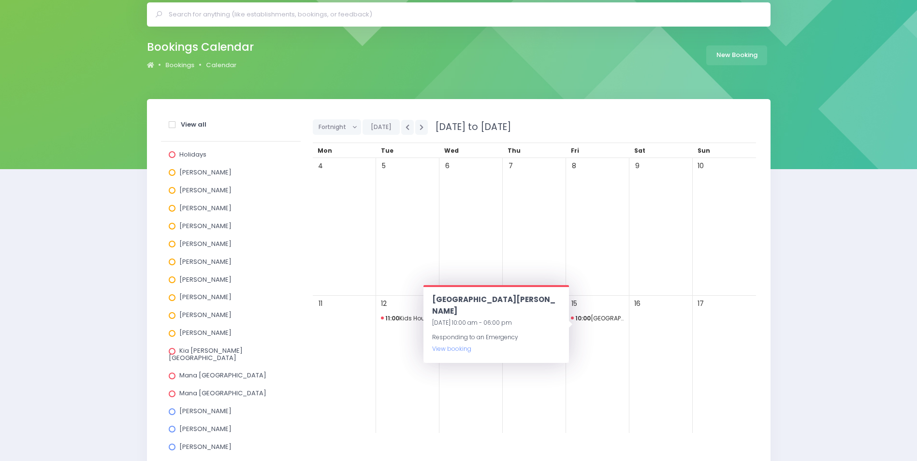
click at [598, 249] on div "8" at bounding box center [597, 227] width 63 height 138
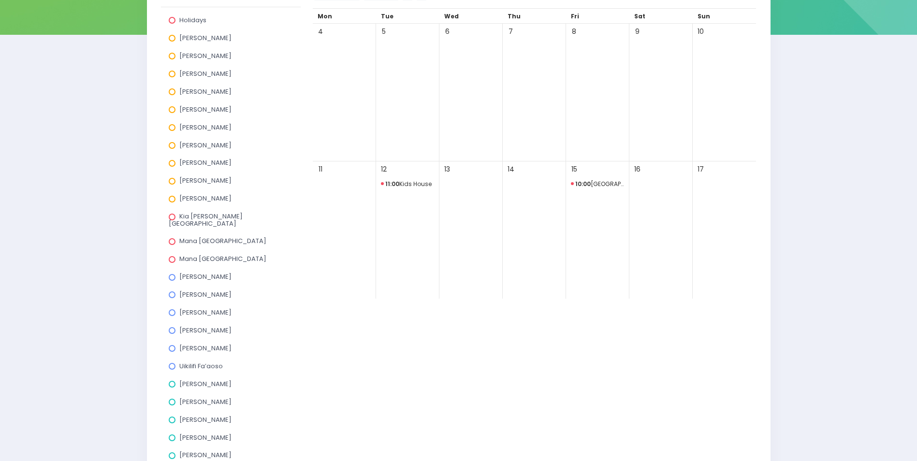
scroll to position [242, 0]
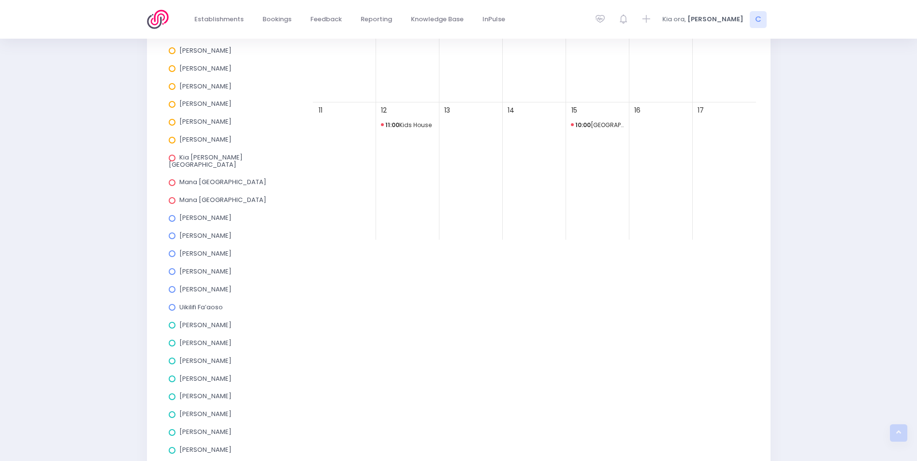
click at [172, 322] on span at bounding box center [172, 325] width 7 height 7
click at [0, 0] on input "Amy Lucas" at bounding box center [0, 0] width 0 height 0
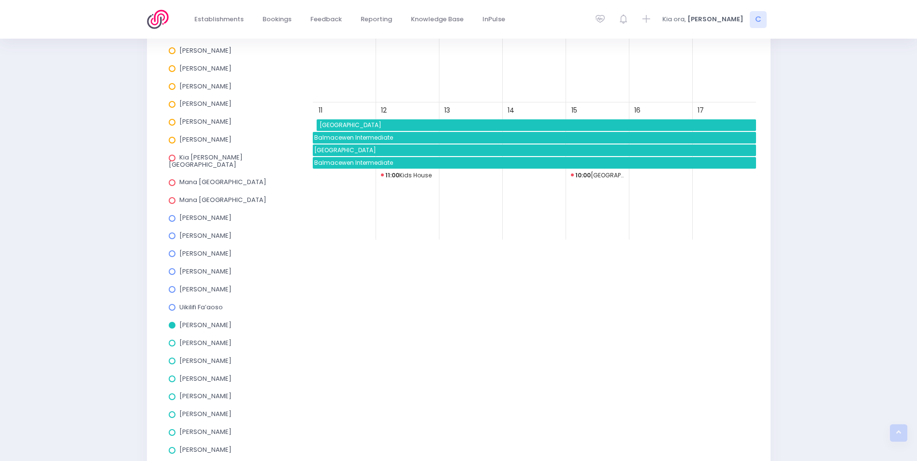
click at [381, 123] on span "Trinity Catholic College" at bounding box center [537, 125] width 438 height 12
click at [401, 249] on div "Fortnight Day Week Fortnight Month Today 4 August 2025 to 17 August 2025 Mon Tue" at bounding box center [533, 192] width 455 height 548
click at [691, 303] on div "Fortnight Day Week Fortnight Month Today 4 August 2025 to 17 August 2025 Mon Tue" at bounding box center [533, 192] width 455 height 548
